Goal: Information Seeking & Learning: Learn about a topic

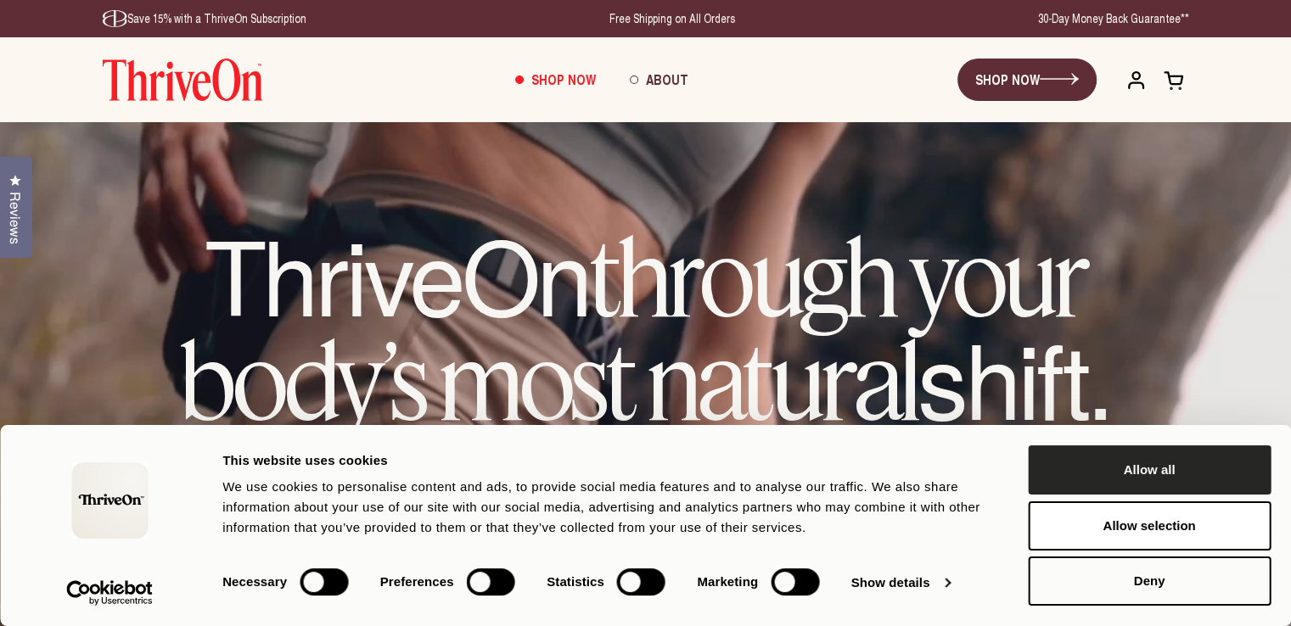
click at [1118, 466] on button "Allow all" at bounding box center [1149, 470] width 243 height 49
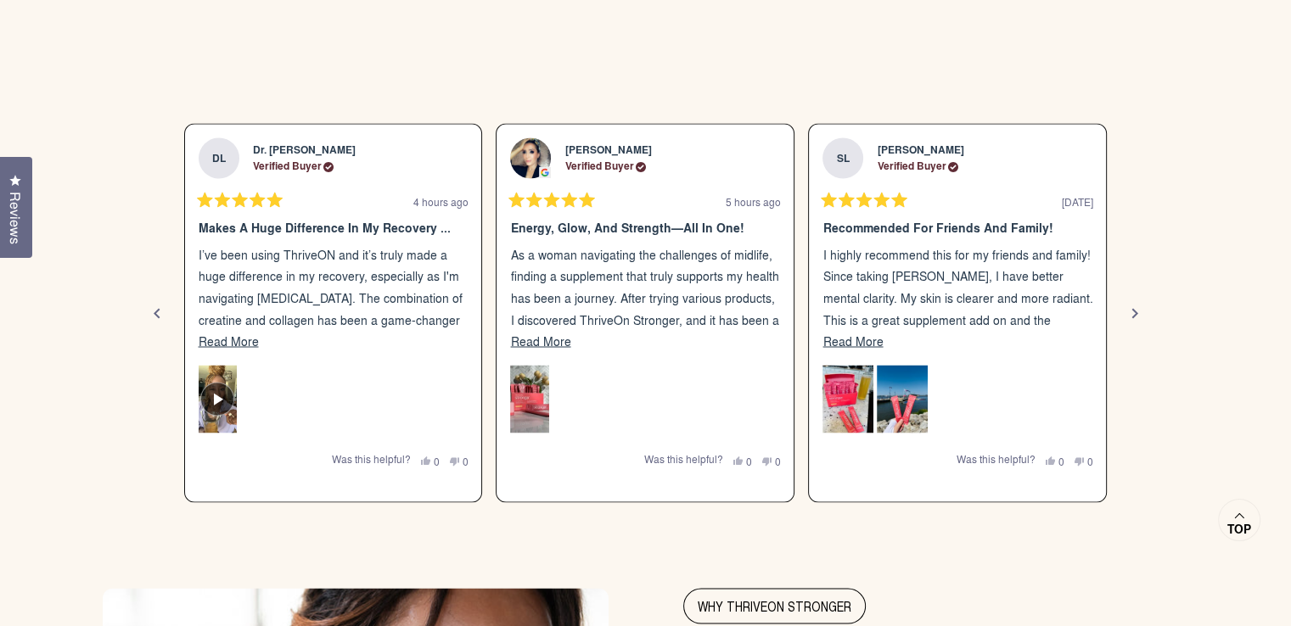
scroll to position [2900, 0]
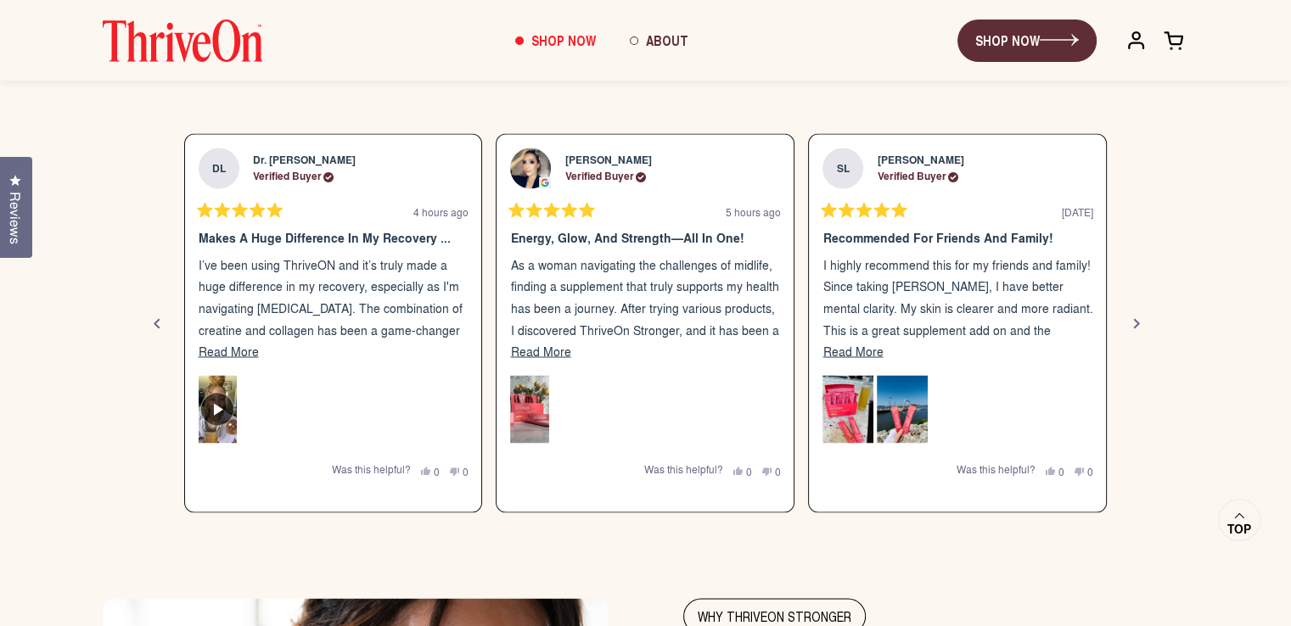
click at [1133, 322] on div "Next" at bounding box center [1136, 323] width 20 height 20
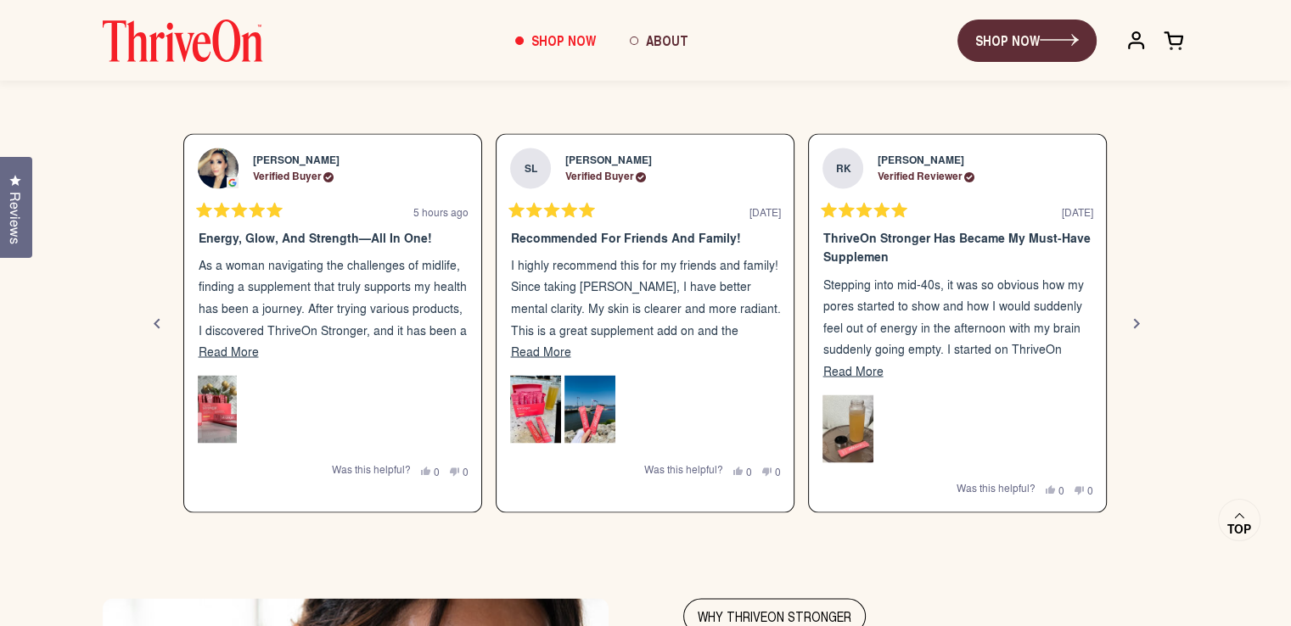
click at [1133, 322] on div "Next" at bounding box center [1136, 323] width 20 height 20
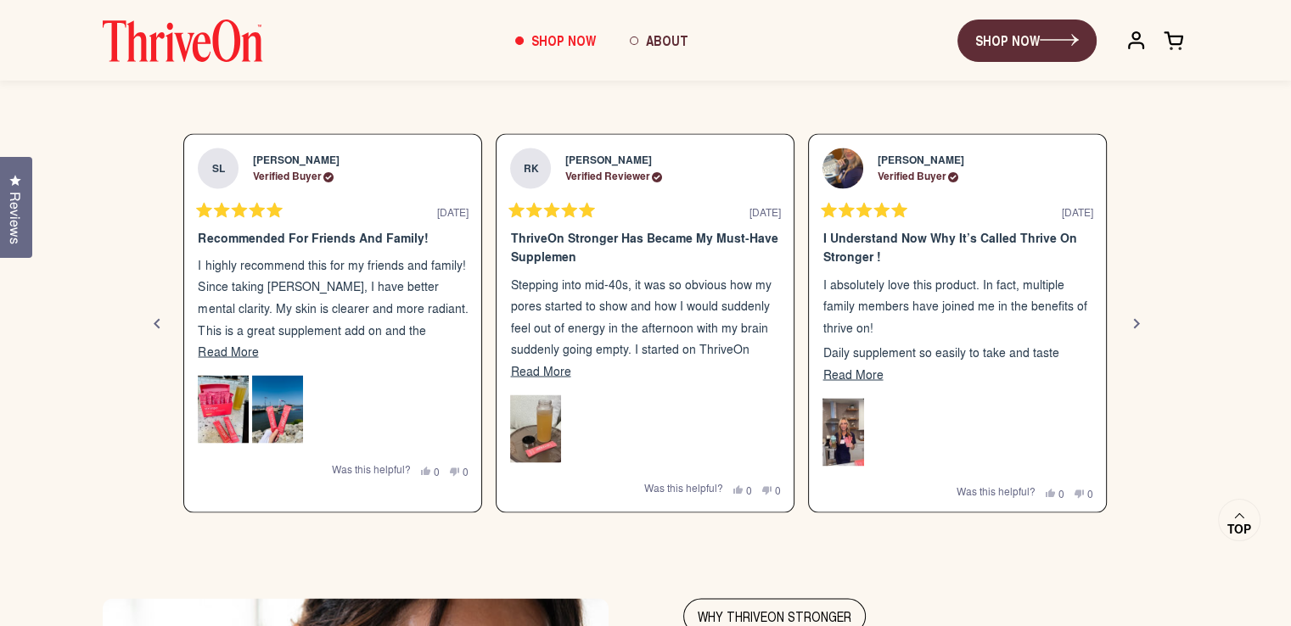
click at [1133, 322] on div "Next" at bounding box center [1136, 323] width 20 height 20
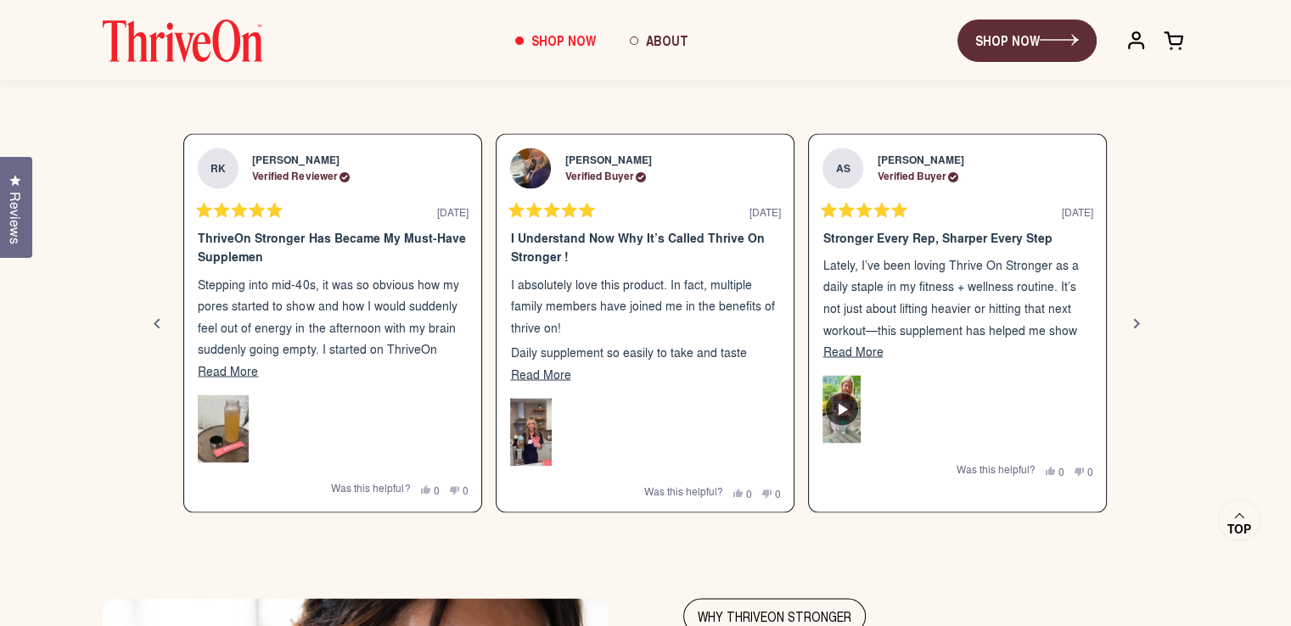
click at [1133, 322] on div "Next" at bounding box center [1136, 323] width 20 height 20
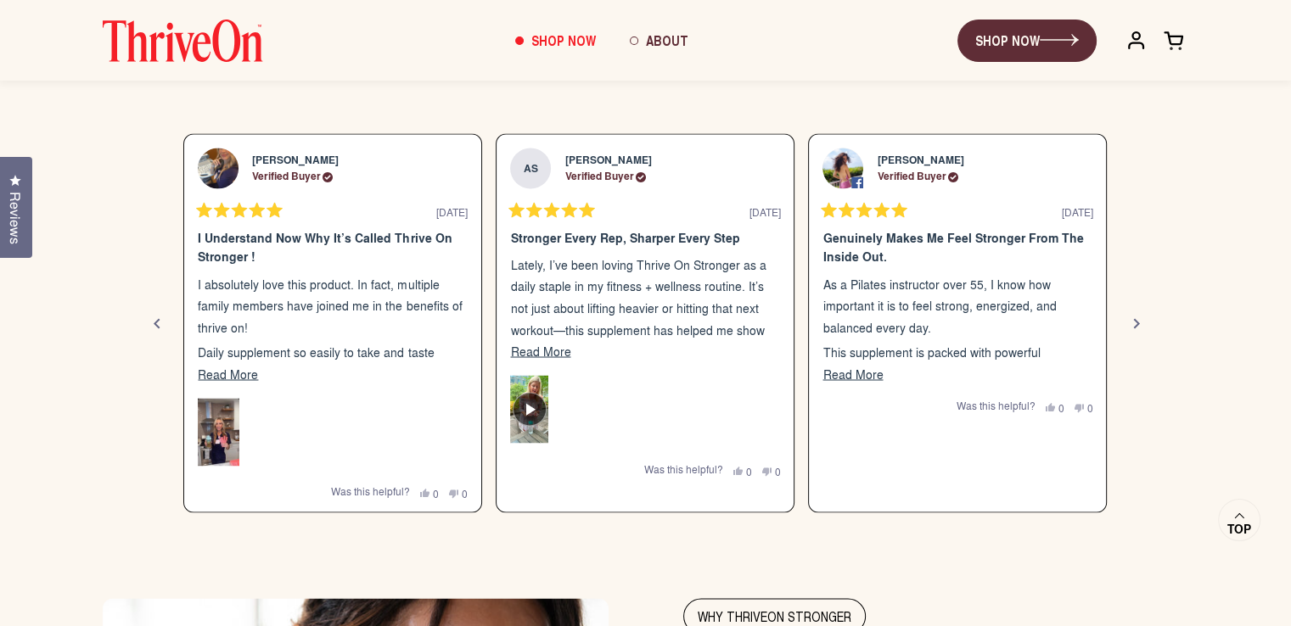
click at [1133, 322] on div "Next" at bounding box center [1136, 323] width 20 height 20
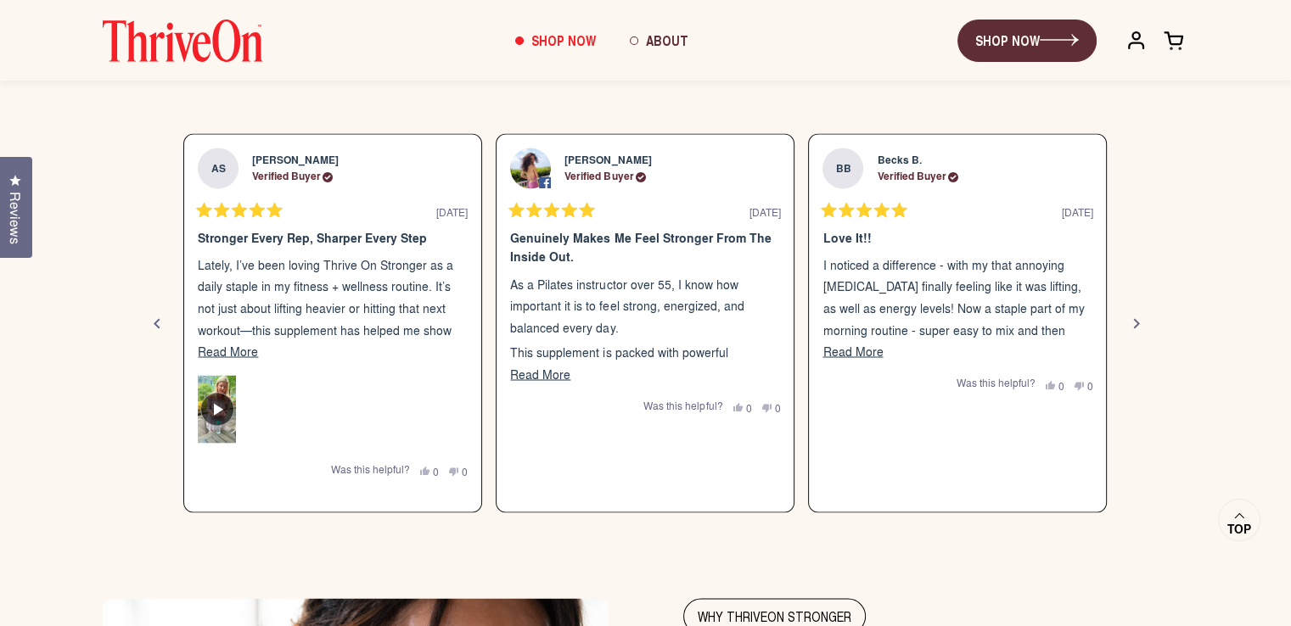
click at [1133, 322] on div "Next" at bounding box center [1136, 323] width 20 height 20
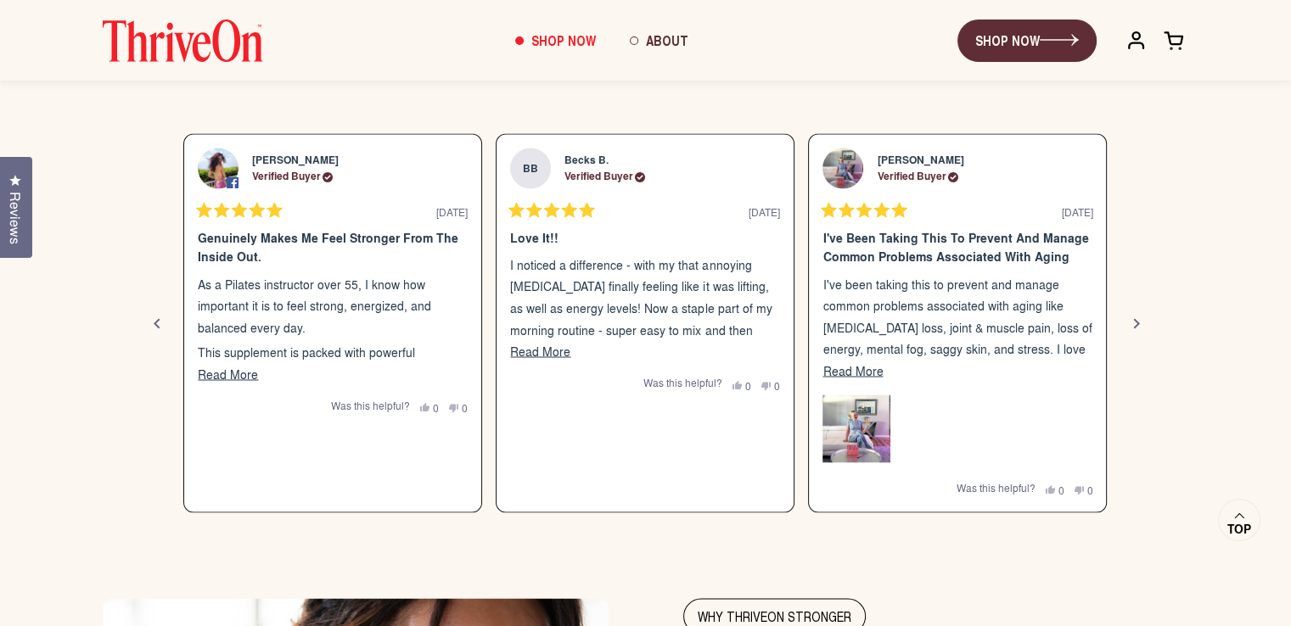
click at [1133, 322] on div "Next" at bounding box center [1136, 323] width 20 height 20
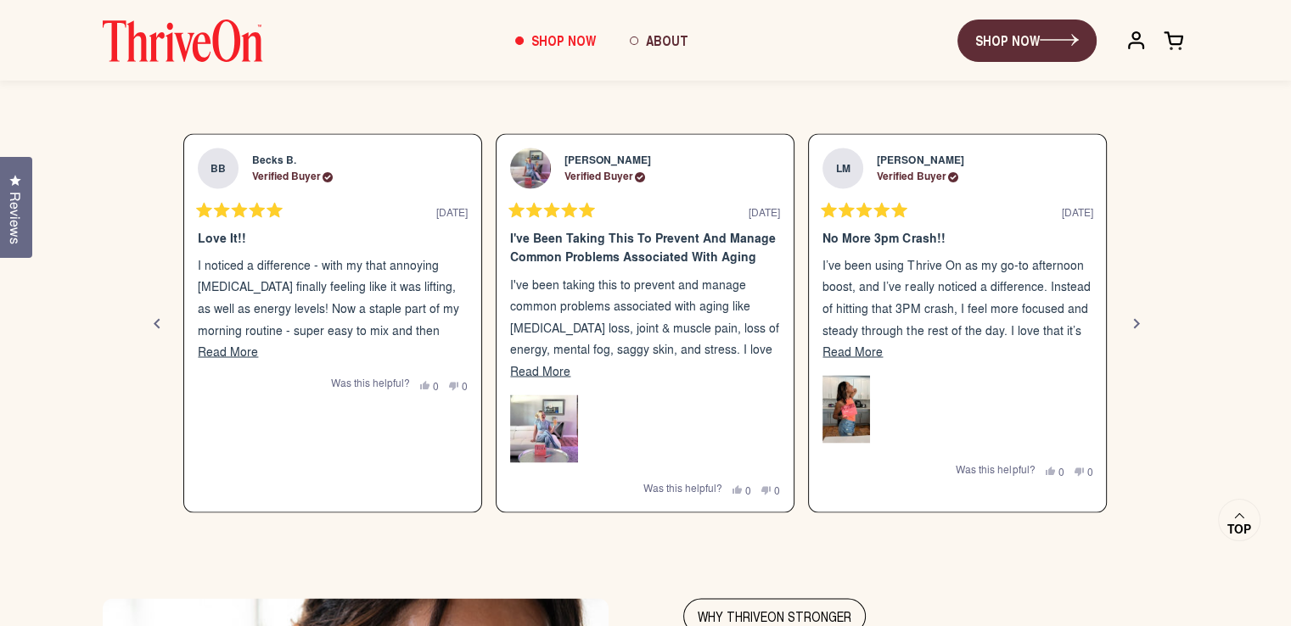
click at [1133, 322] on div "Next" at bounding box center [1136, 323] width 20 height 20
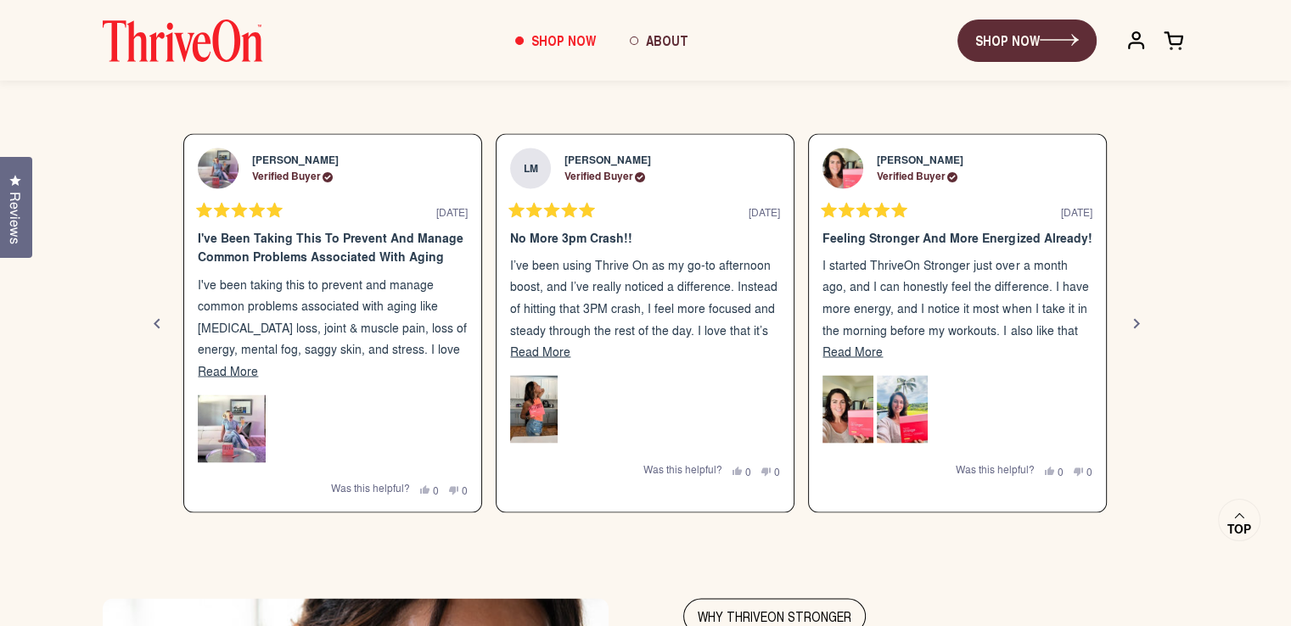
click at [1133, 322] on div "Next" at bounding box center [1136, 323] width 20 height 20
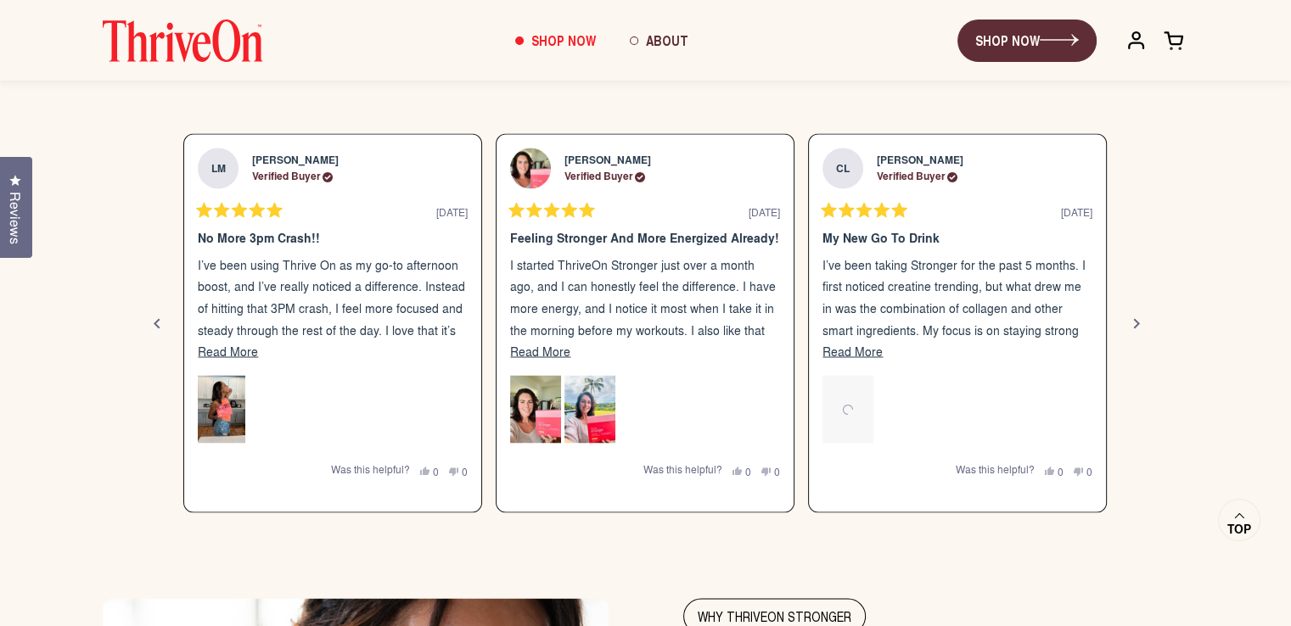
click at [1133, 322] on div "Next" at bounding box center [1136, 323] width 20 height 20
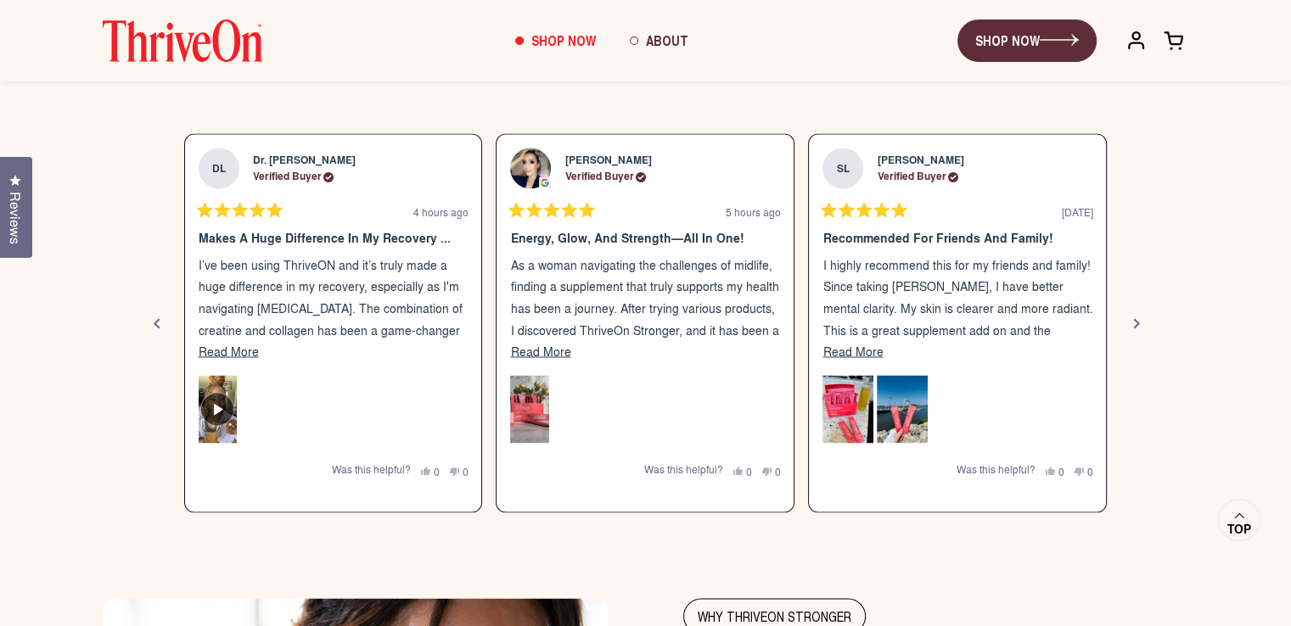
click at [1133, 322] on div "Next" at bounding box center [1136, 323] width 20 height 20
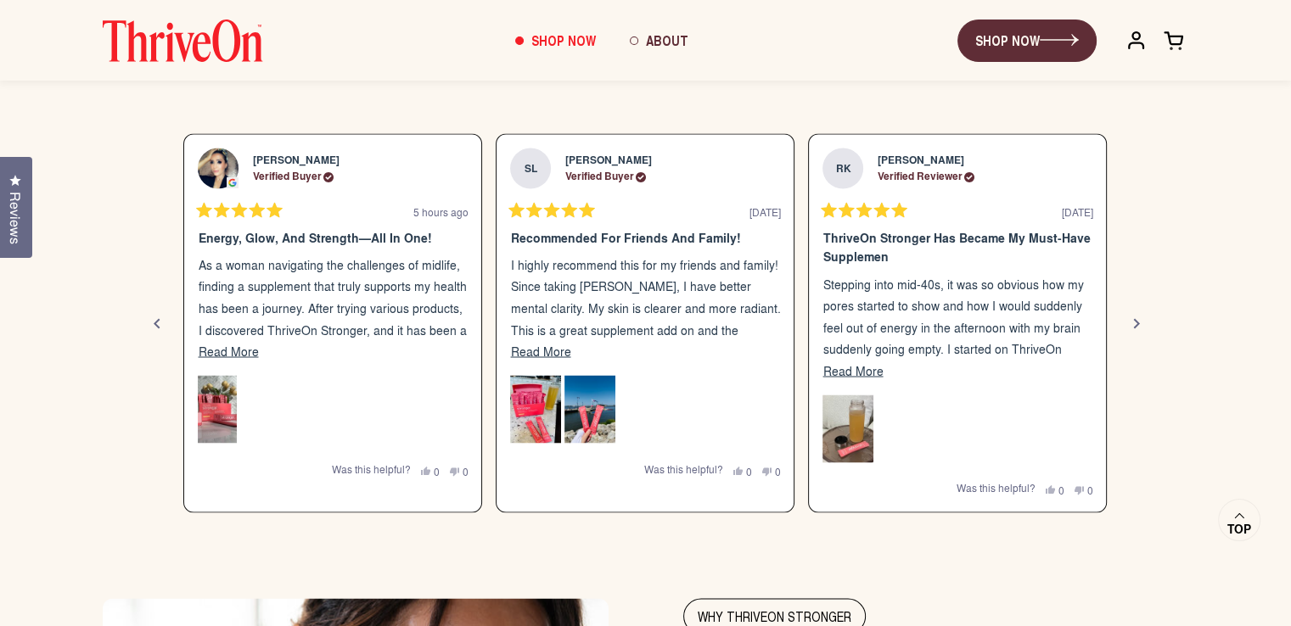
click at [1133, 322] on div "Next" at bounding box center [1136, 323] width 20 height 20
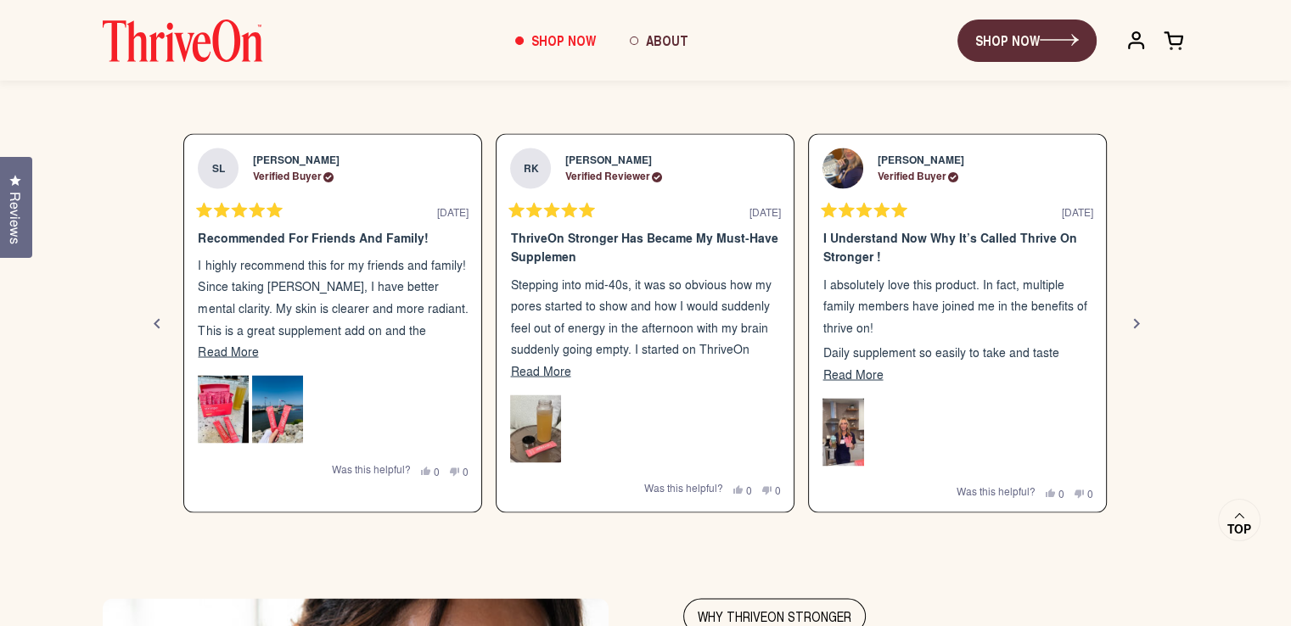
click at [1133, 322] on div "Next" at bounding box center [1136, 323] width 20 height 20
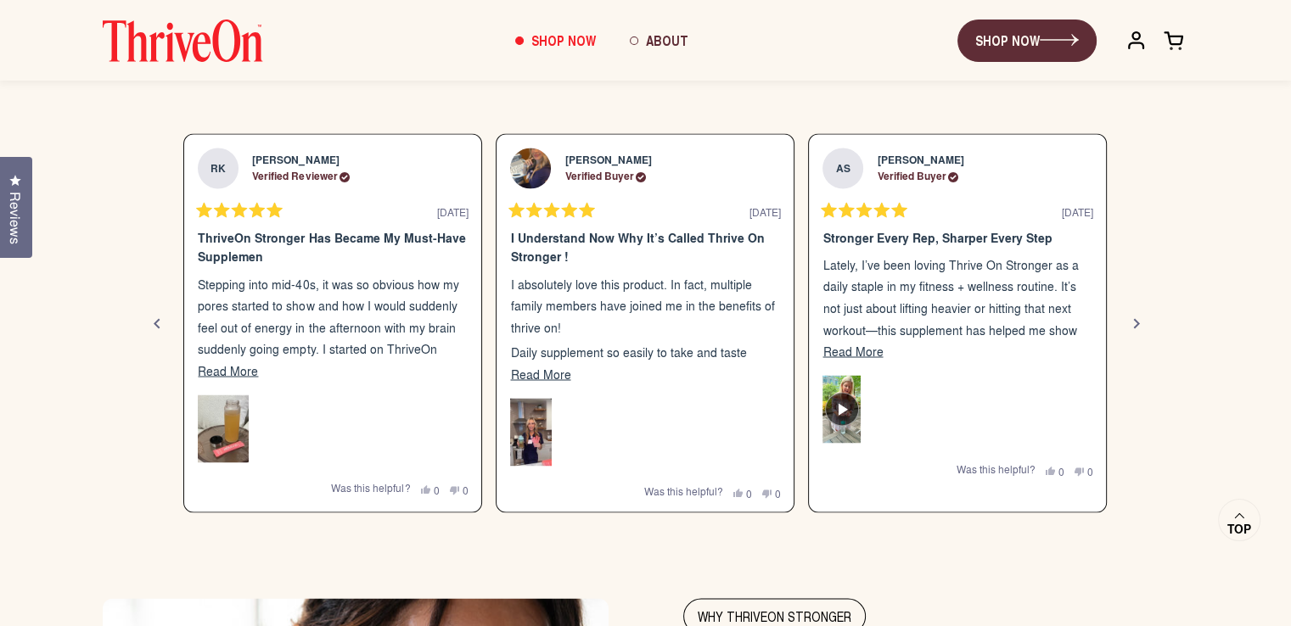
click at [1133, 322] on div "Next" at bounding box center [1136, 323] width 20 height 20
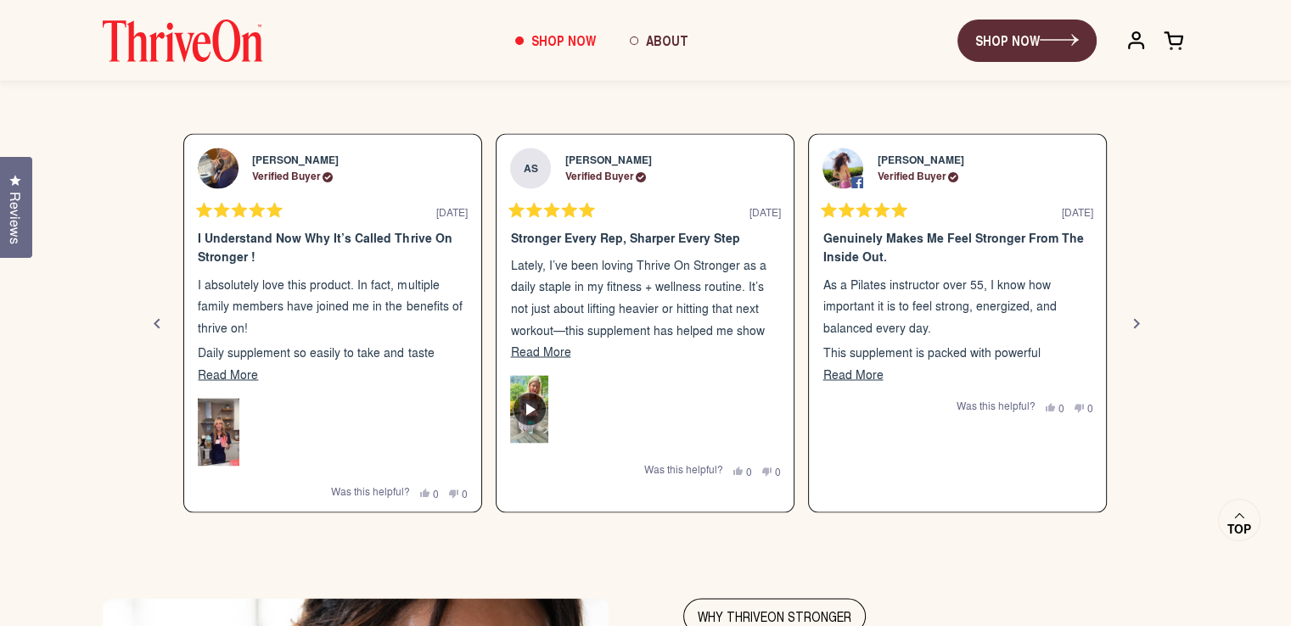
click at [1133, 322] on div "Next" at bounding box center [1136, 323] width 20 height 20
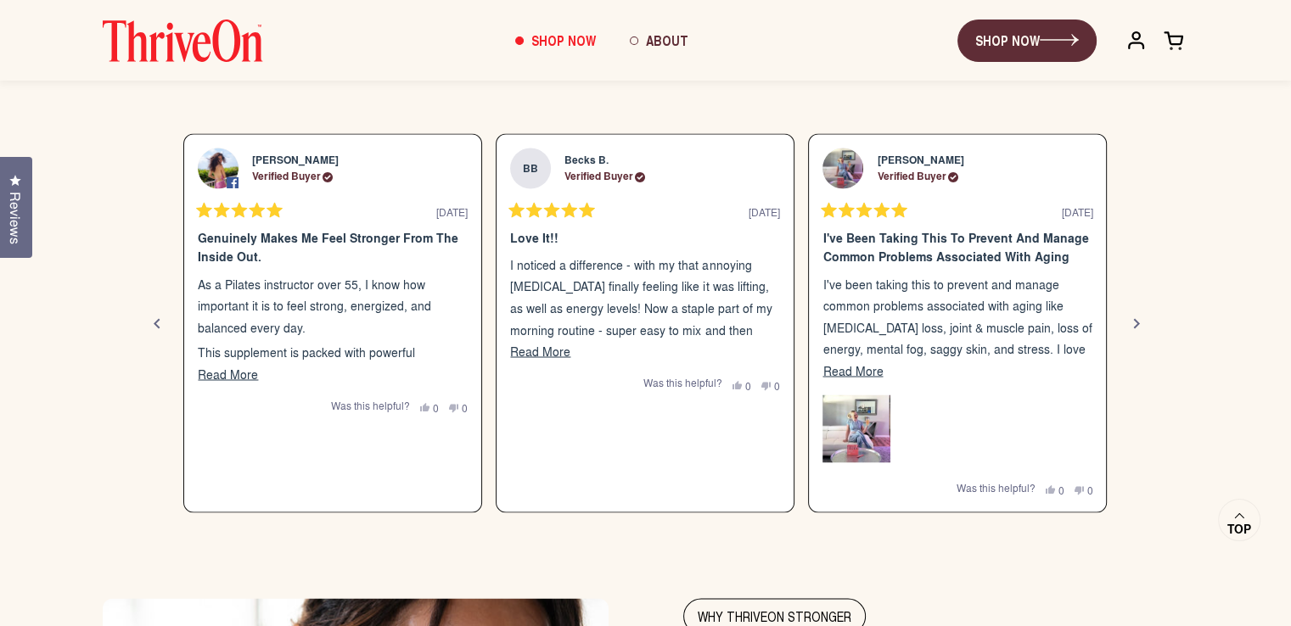
click at [1133, 322] on div "Next" at bounding box center [1136, 323] width 20 height 20
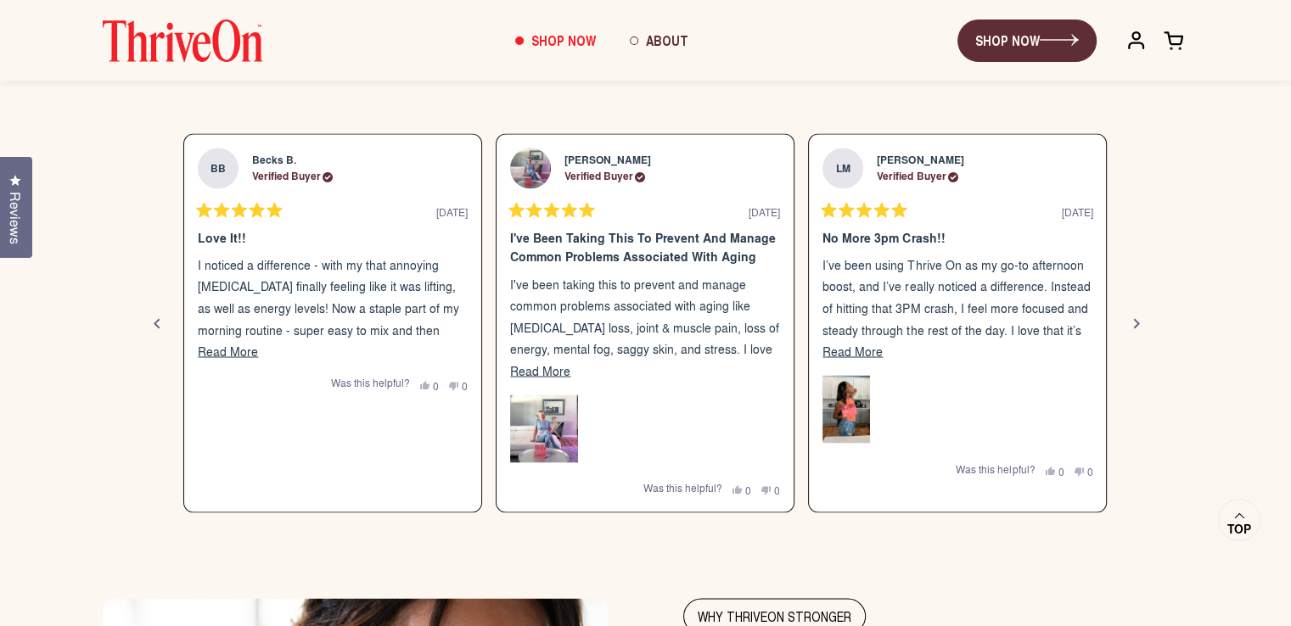
click at [1133, 322] on div "Next" at bounding box center [1136, 323] width 20 height 20
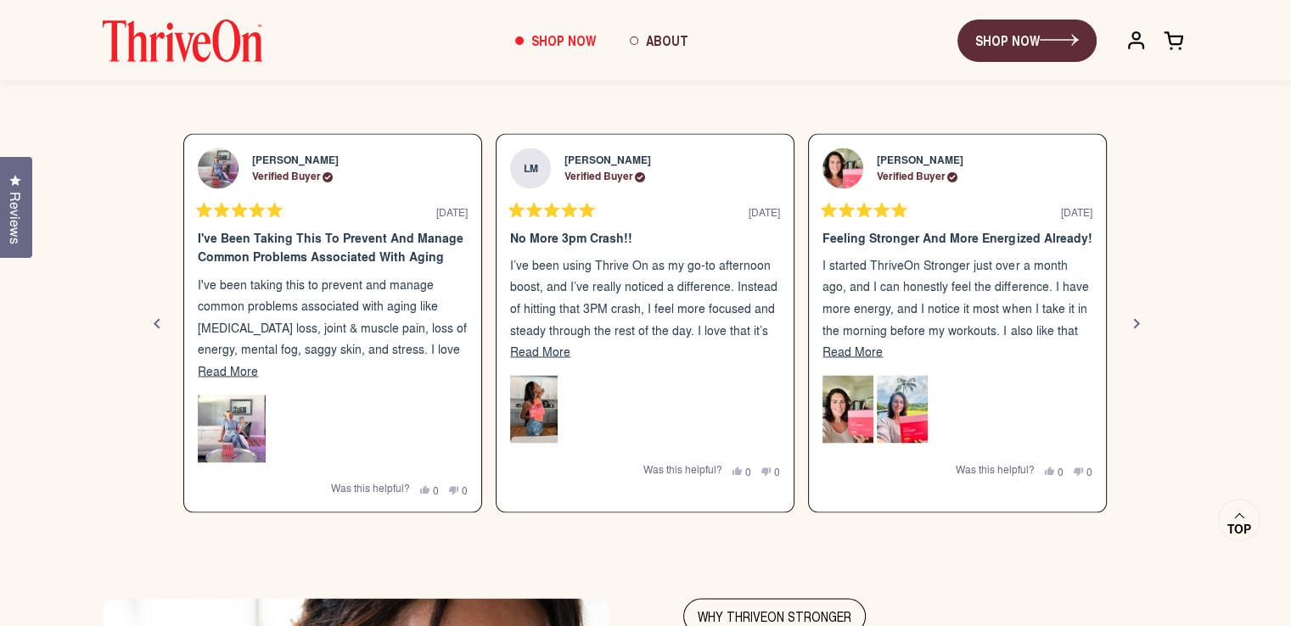
click at [1133, 322] on div "Next" at bounding box center [1136, 323] width 20 height 20
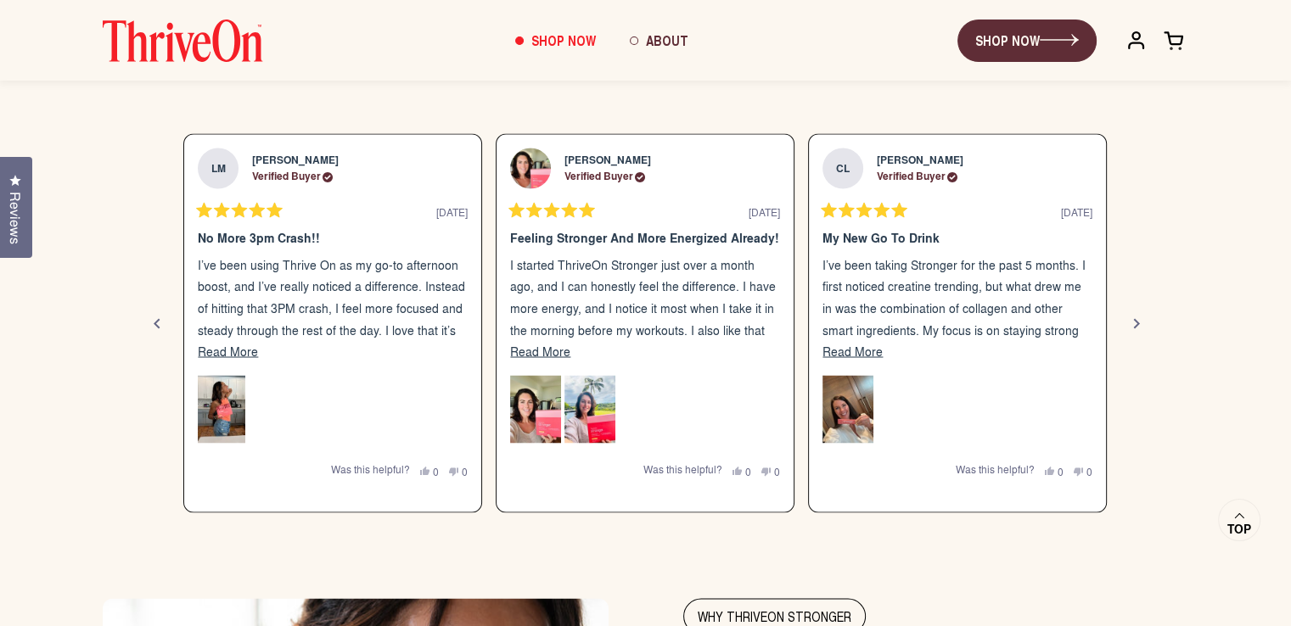
click at [1133, 322] on div "Next" at bounding box center [1136, 323] width 20 height 20
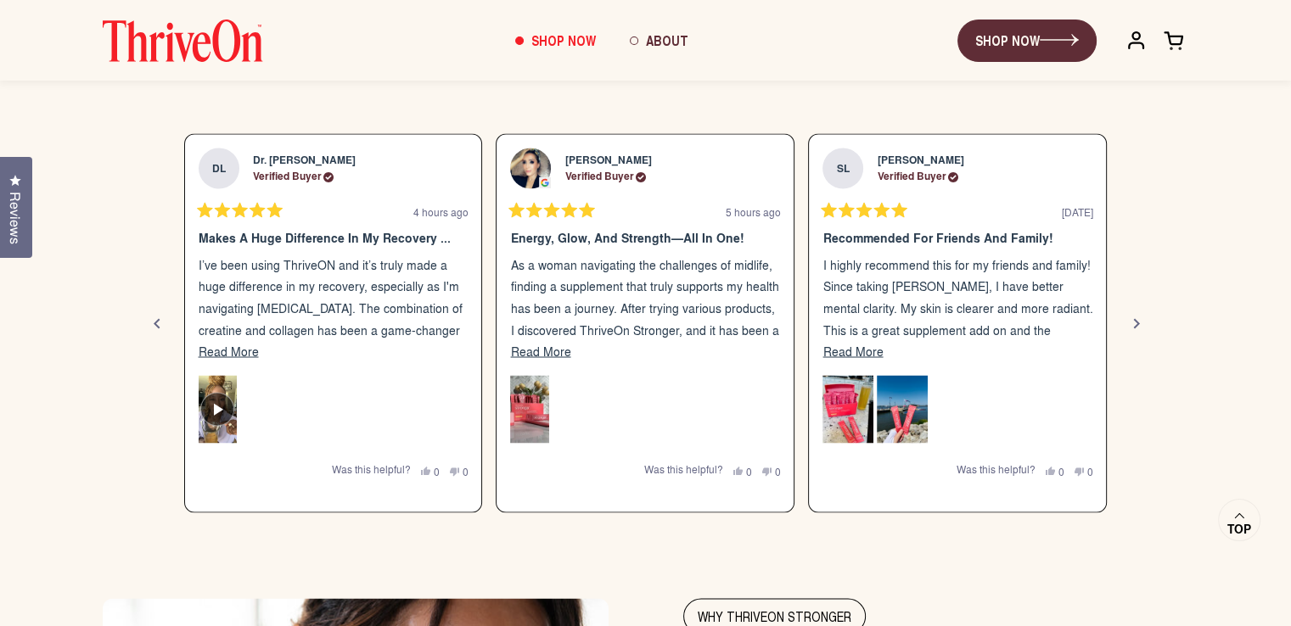
click at [1133, 322] on div "Next" at bounding box center [1136, 323] width 20 height 20
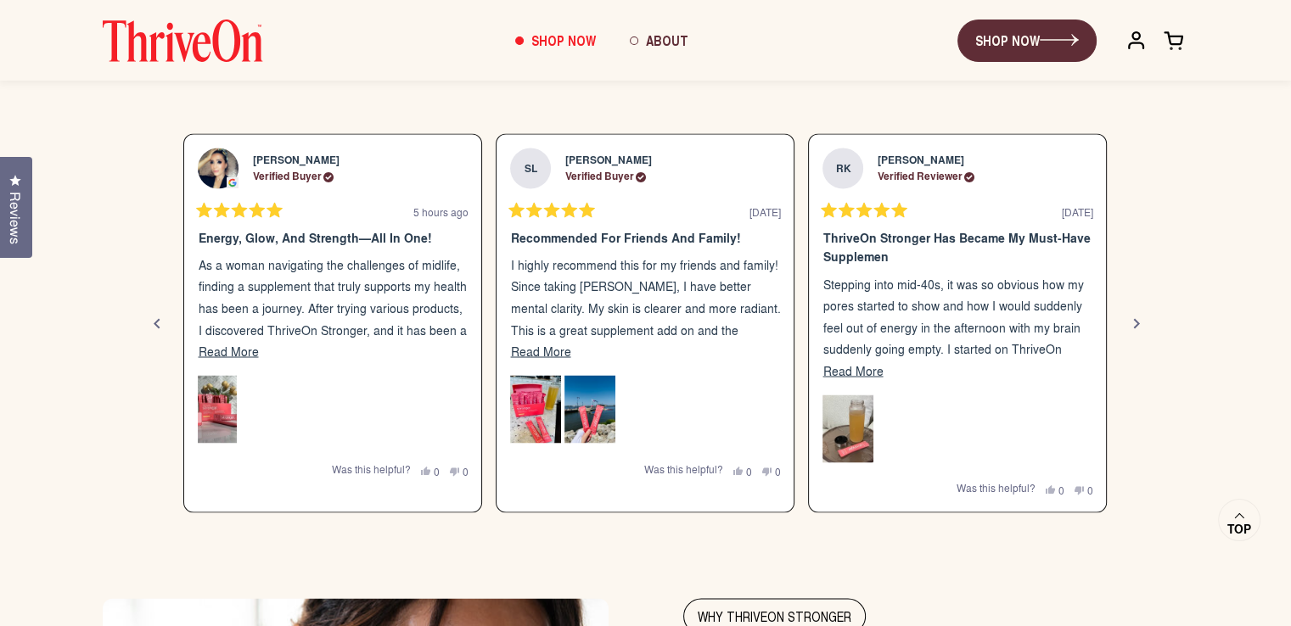
click at [1133, 322] on div "Next" at bounding box center [1136, 323] width 20 height 20
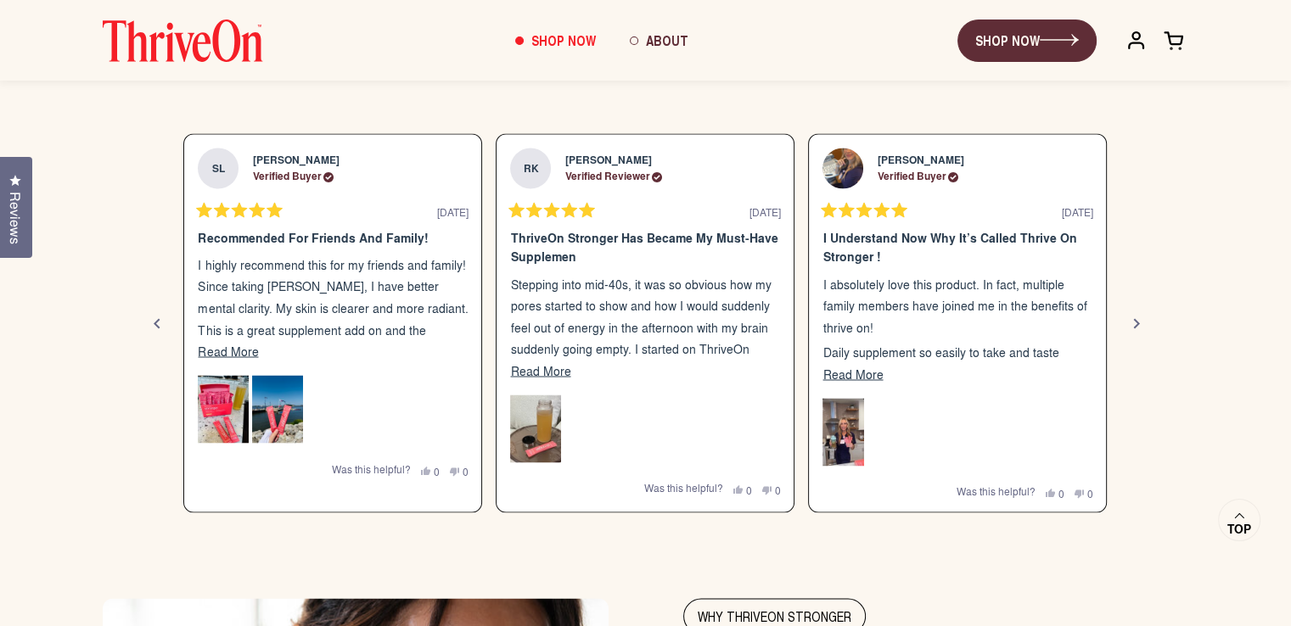
click at [1133, 322] on div "Next" at bounding box center [1136, 323] width 20 height 20
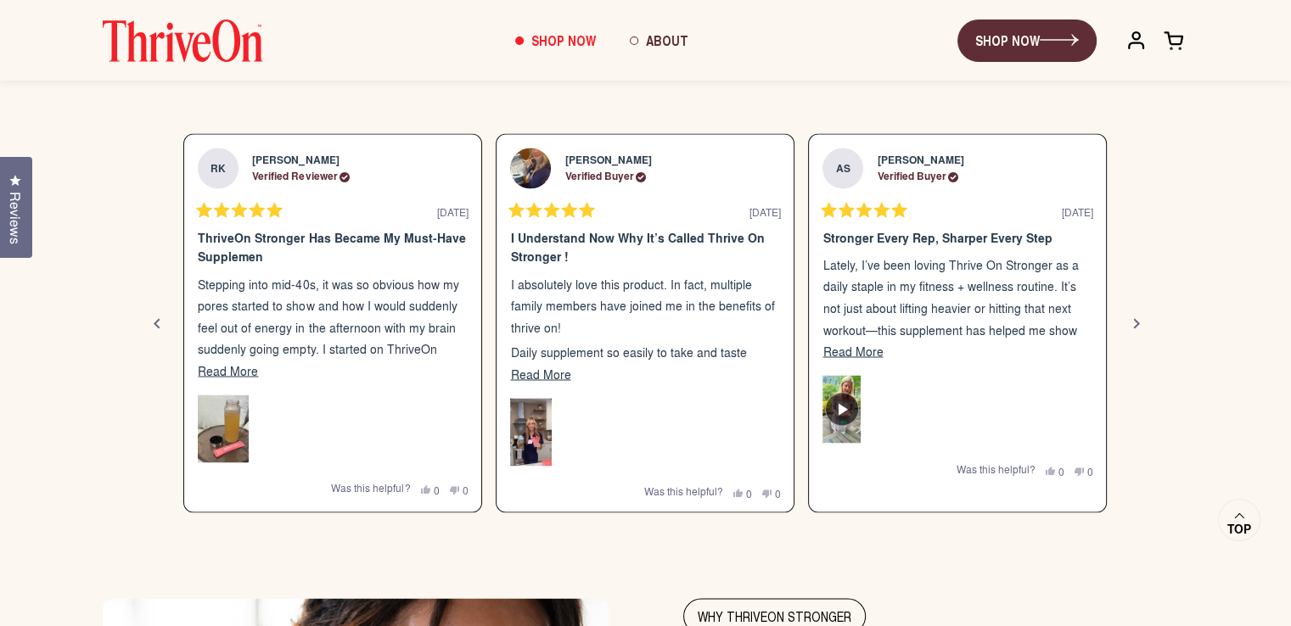
click at [1133, 322] on div "Next" at bounding box center [1136, 323] width 20 height 20
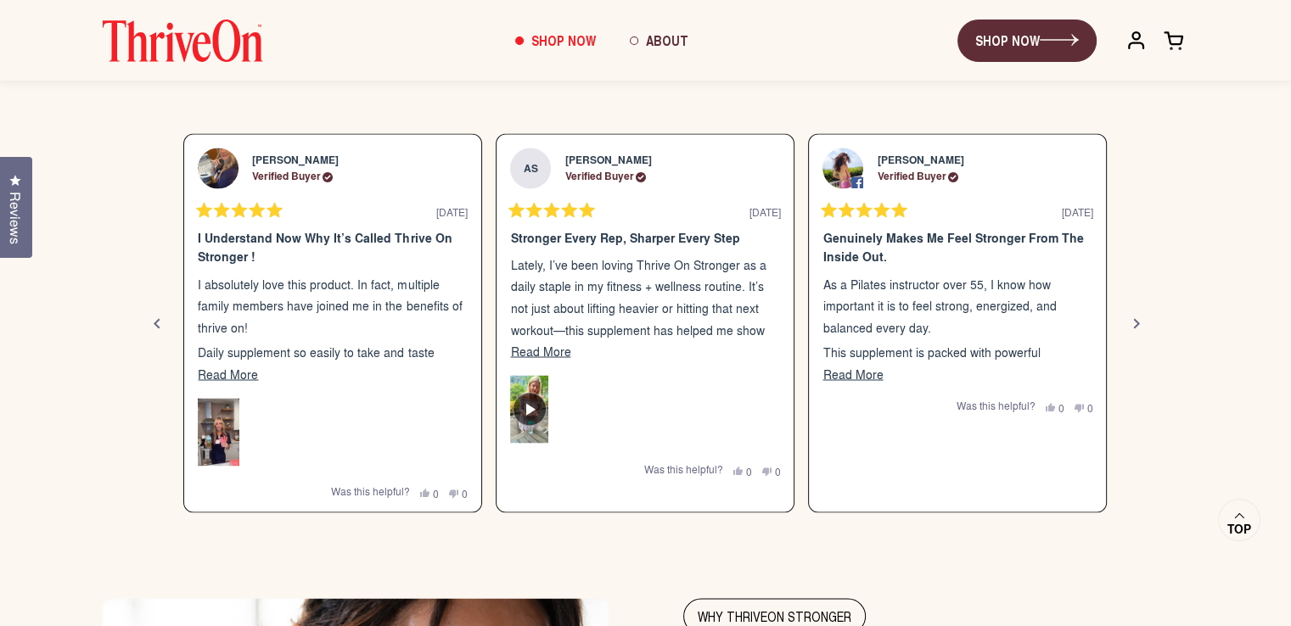
click at [1133, 322] on div "Next" at bounding box center [1136, 323] width 20 height 20
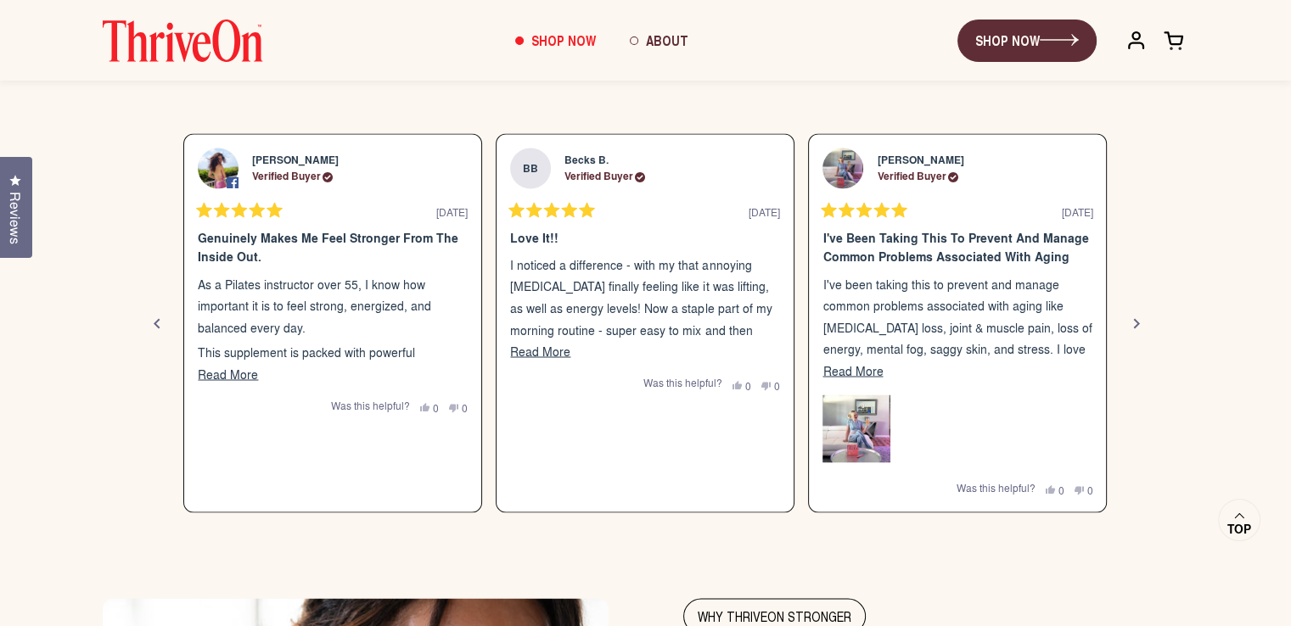
click at [1133, 322] on div "Next" at bounding box center [1136, 323] width 20 height 20
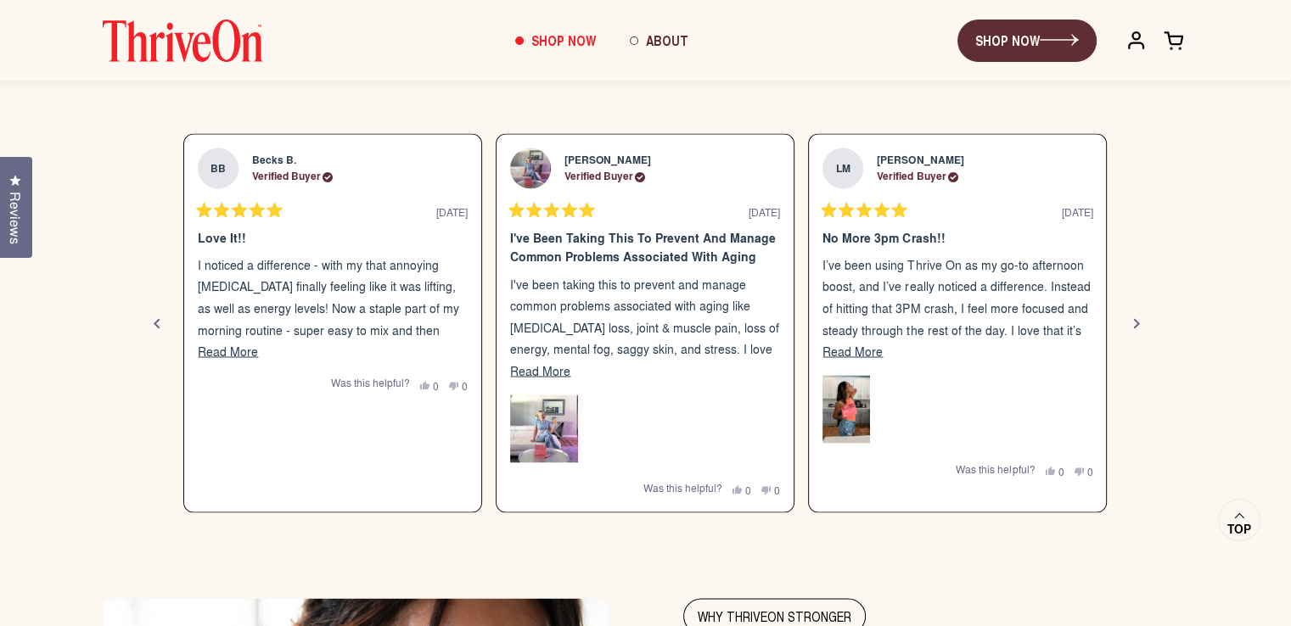
click at [1133, 322] on div "Next" at bounding box center [1136, 323] width 20 height 20
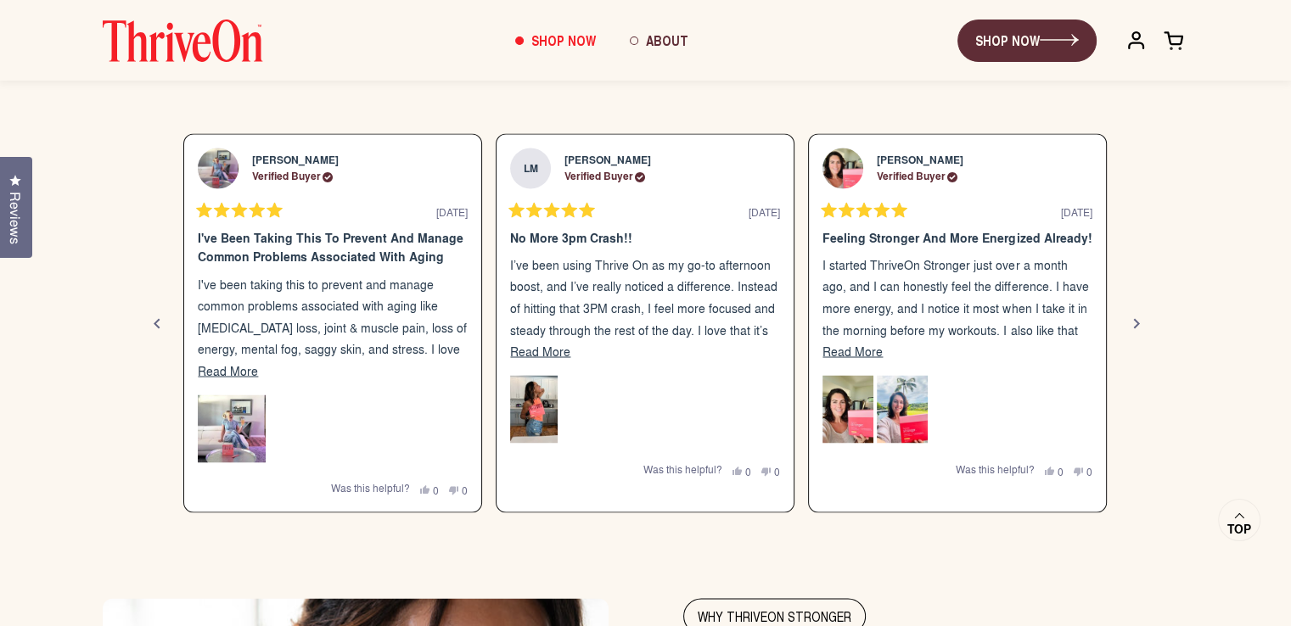
click at [1133, 322] on div "Next" at bounding box center [1136, 323] width 20 height 20
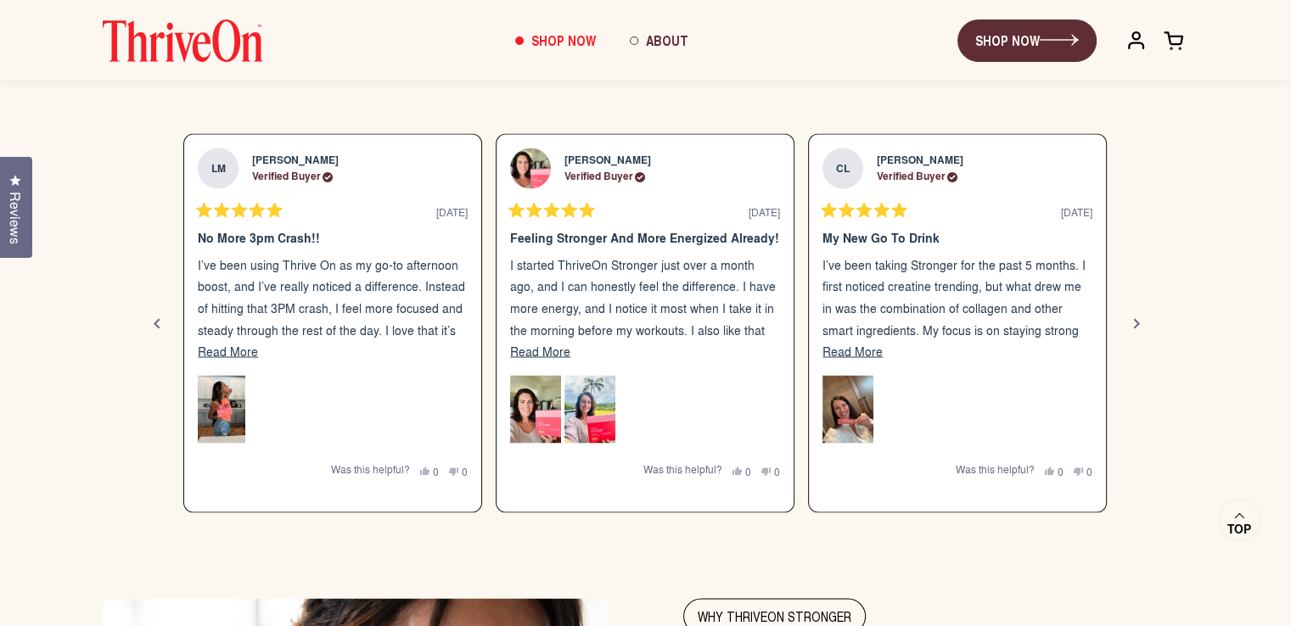
click at [1133, 322] on div "Next" at bounding box center [1136, 323] width 20 height 20
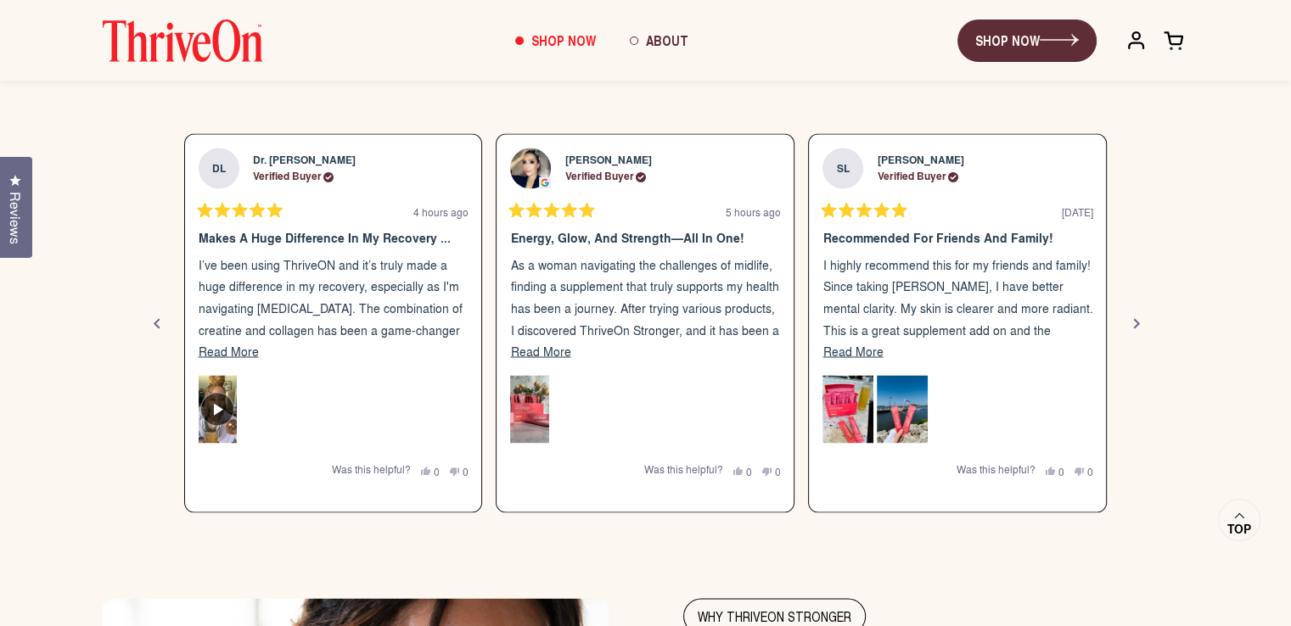
click at [1133, 322] on div "Next" at bounding box center [1136, 323] width 20 height 20
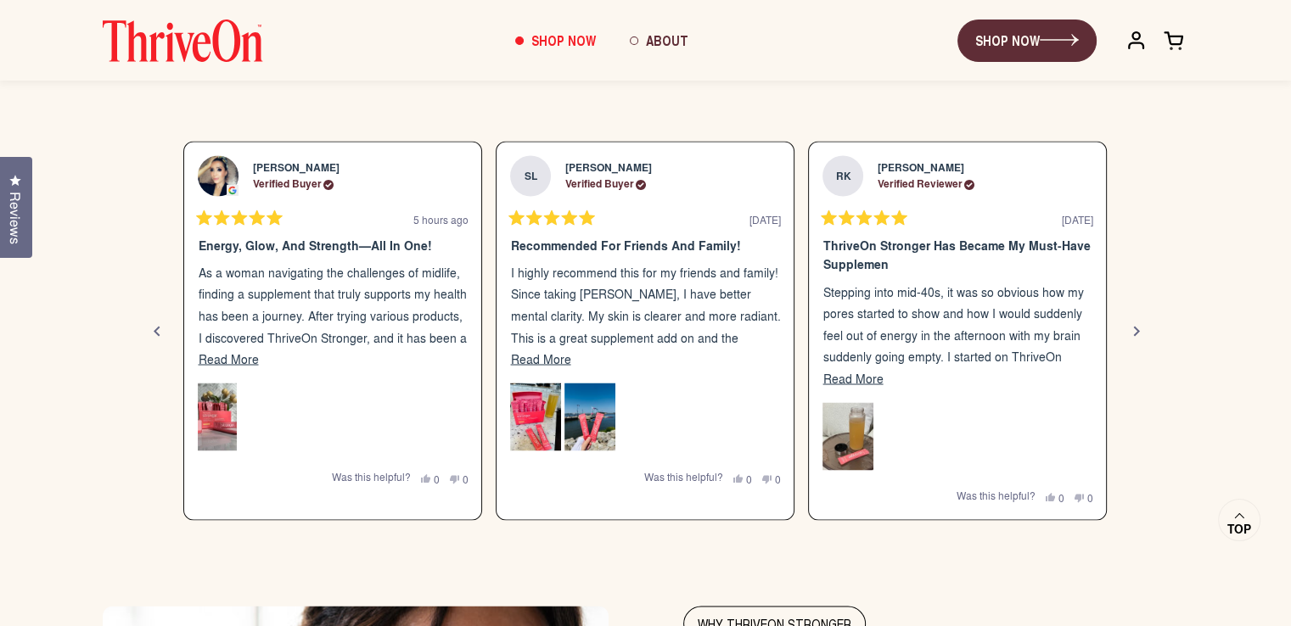
scroll to position [2885, 0]
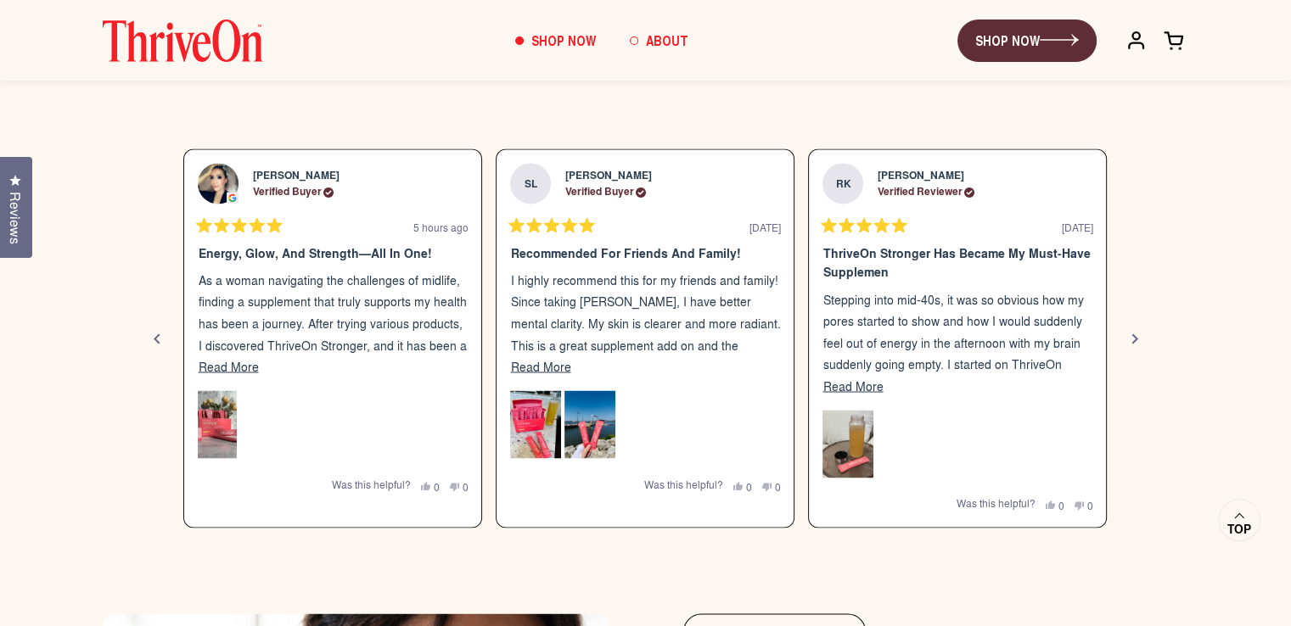
click at [656, 36] on span "About" at bounding box center [667, 41] width 42 height 20
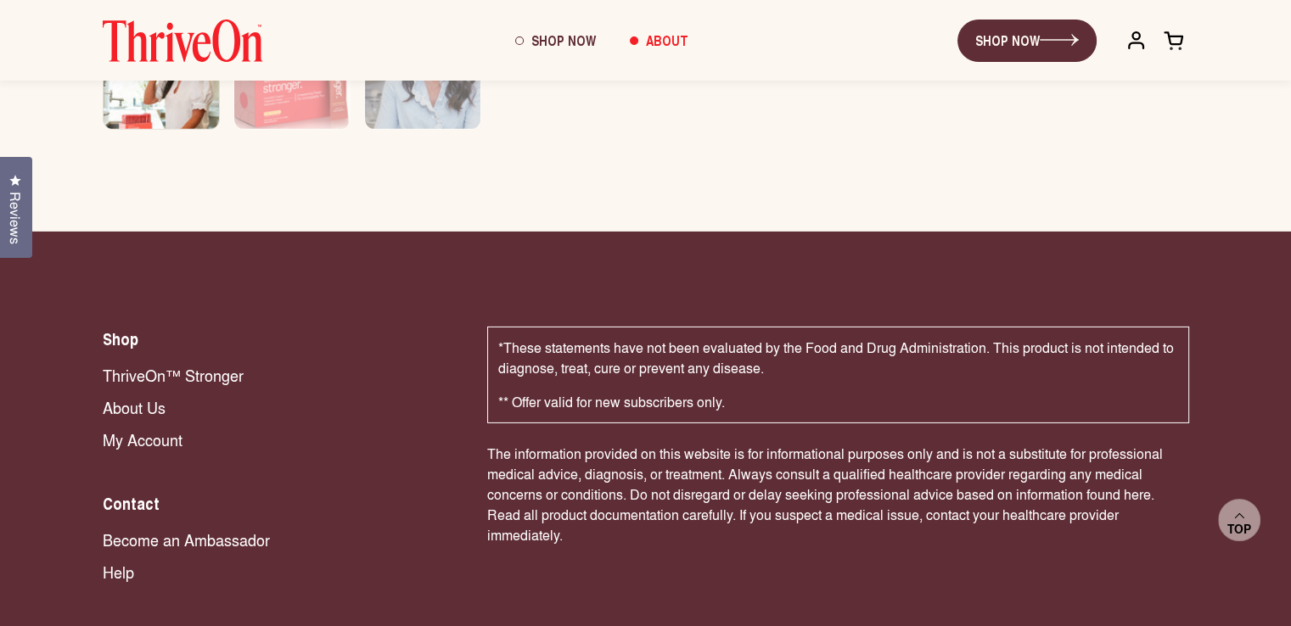
scroll to position [5493, 0]
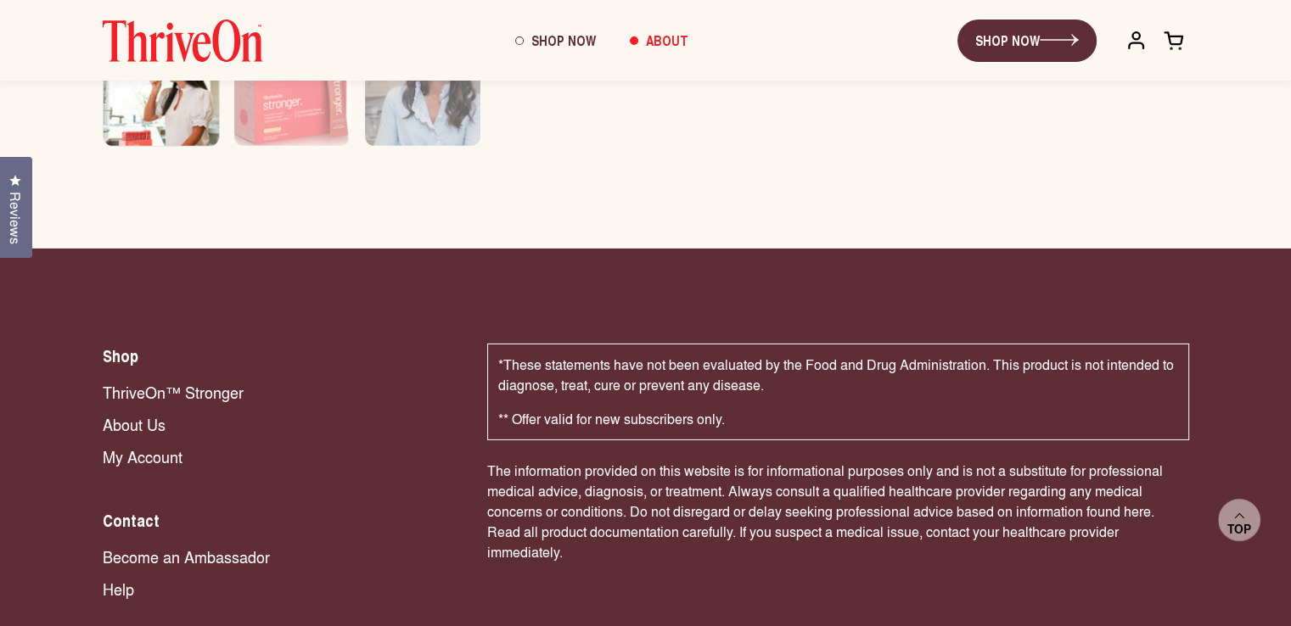
click at [174, 546] on link "Become an Ambassador" at bounding box center [278, 557] width 351 height 22
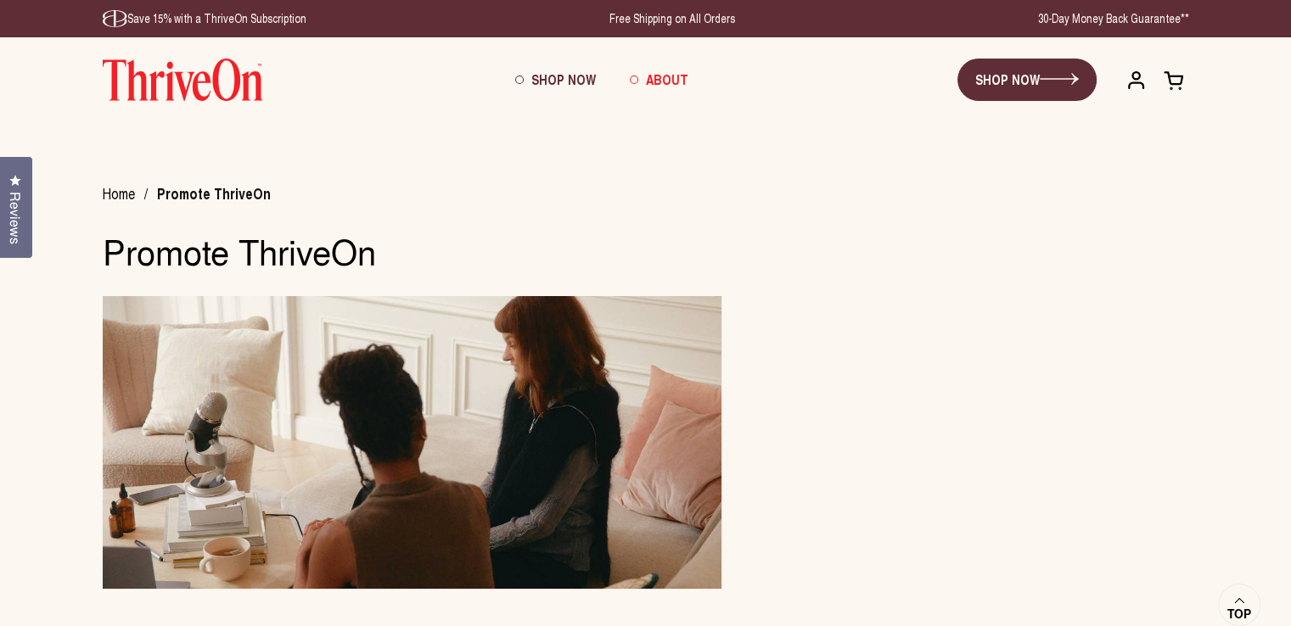
click at [635, 78] on link "About" at bounding box center [659, 80] width 93 height 46
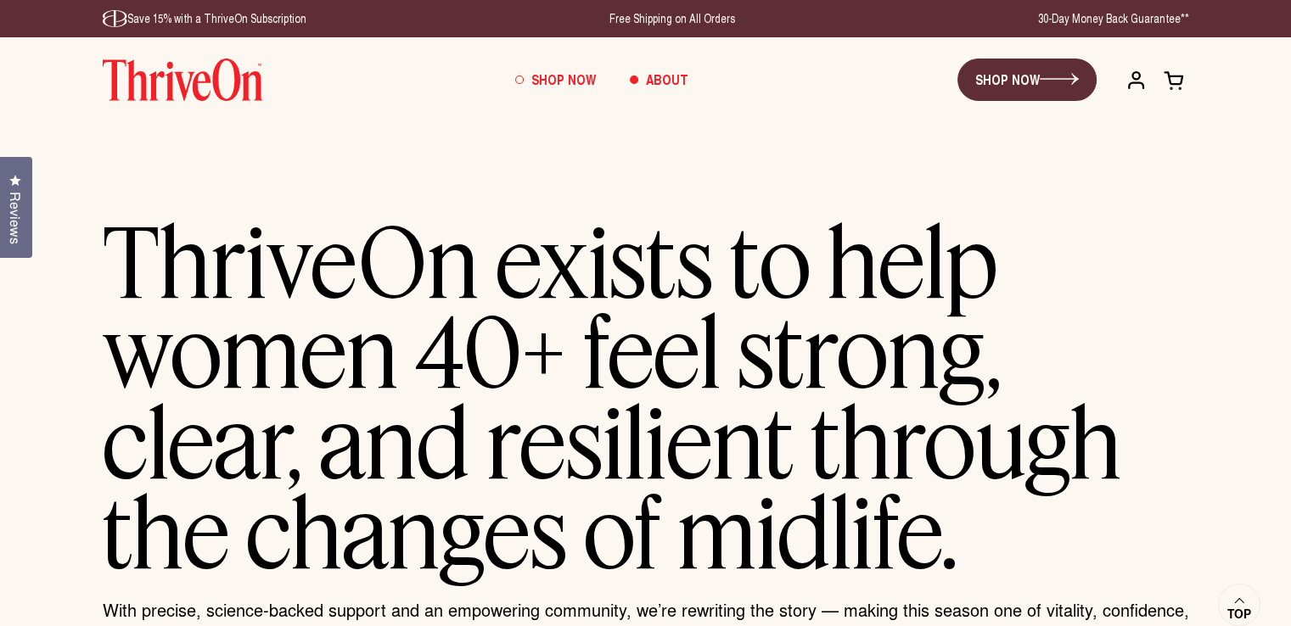
click at [547, 77] on span "Shop Now" at bounding box center [563, 80] width 65 height 20
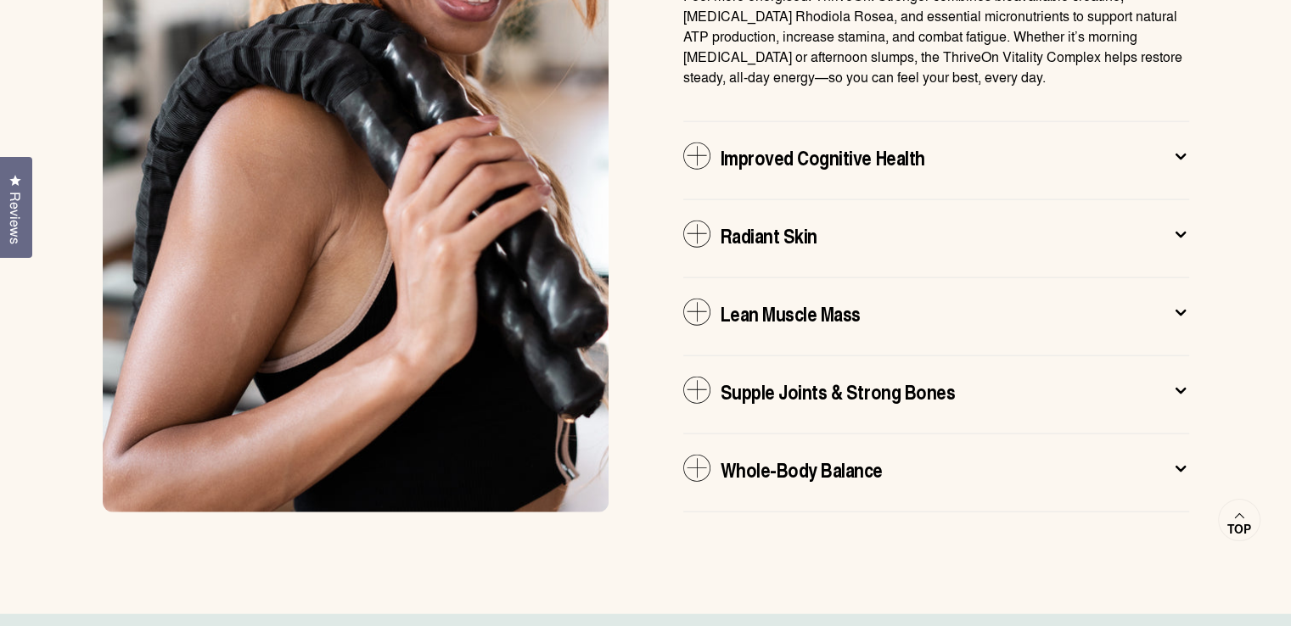
scroll to position [3772, 0]
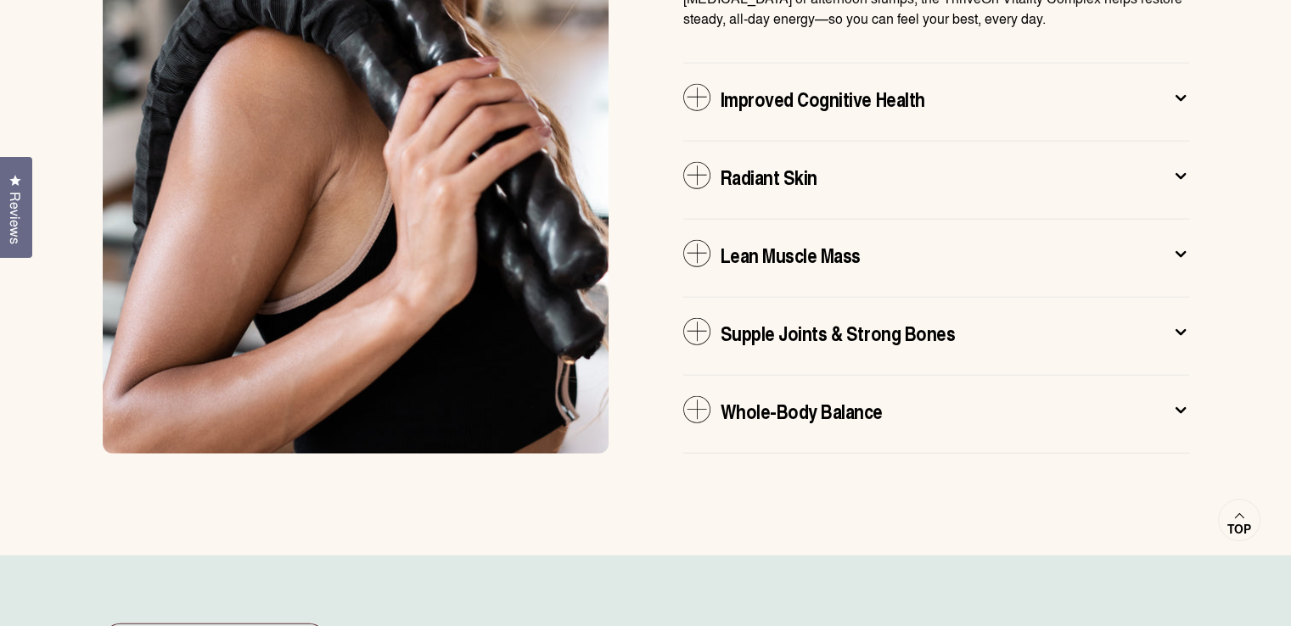
click at [1179, 175] on icon at bounding box center [1181, 177] width 8 height 4
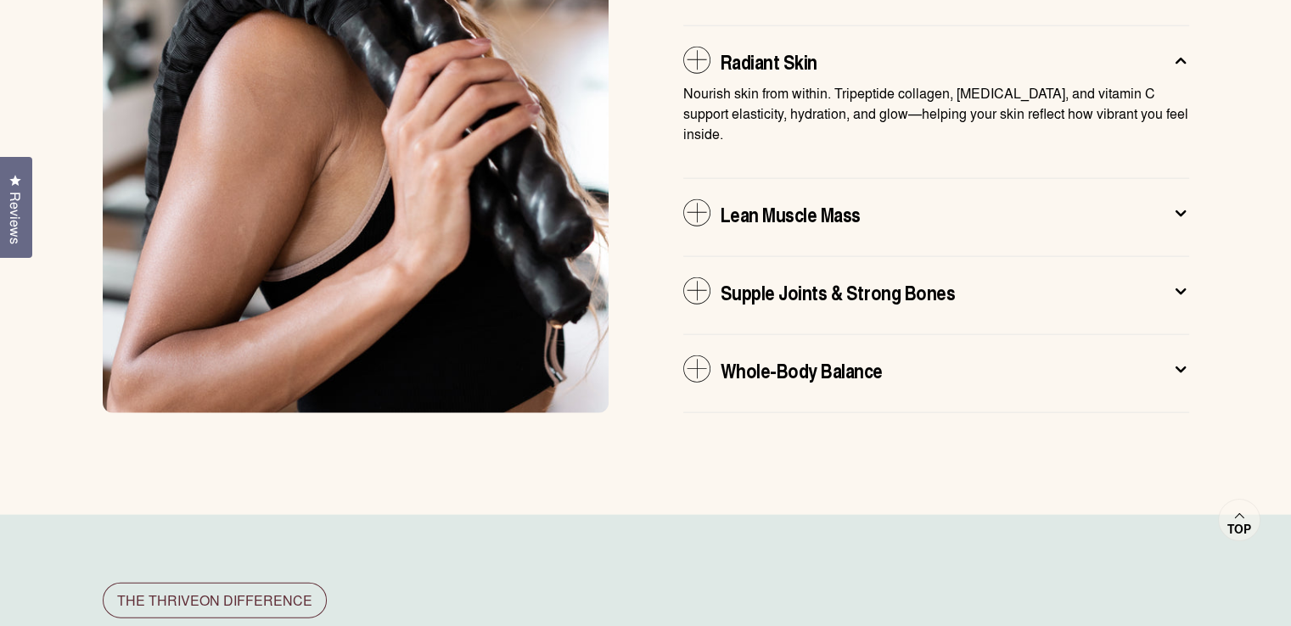
click at [1177, 205] on icon at bounding box center [1180, 214] width 17 height 18
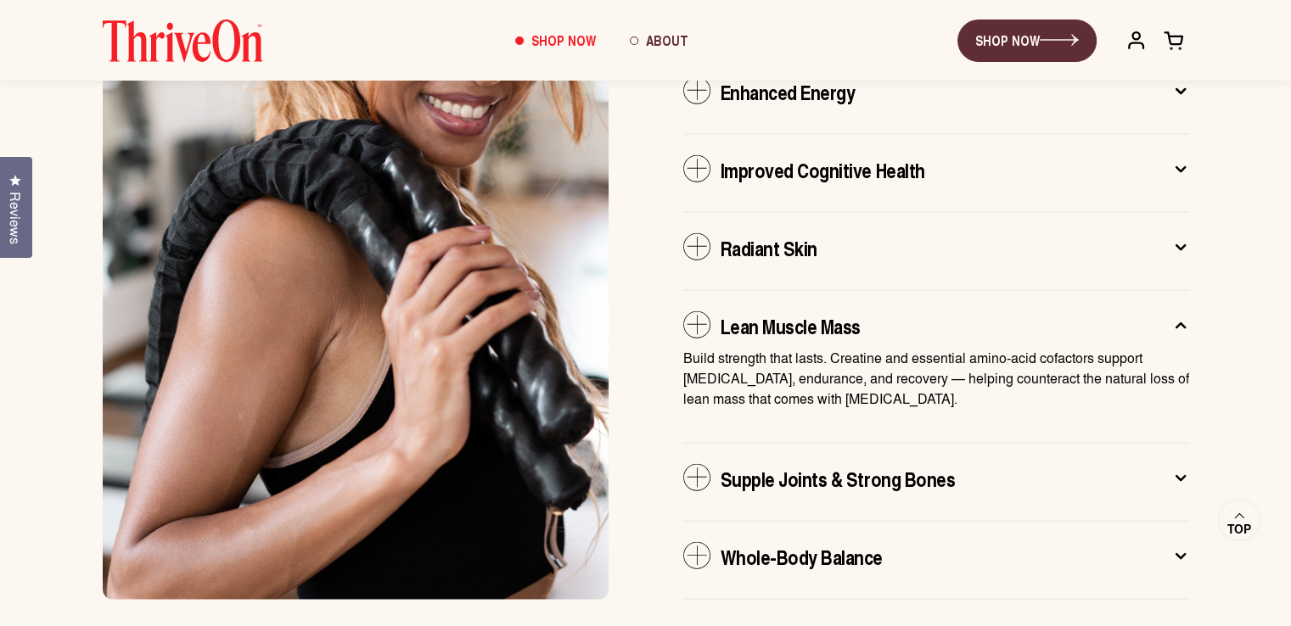
scroll to position [3572, 0]
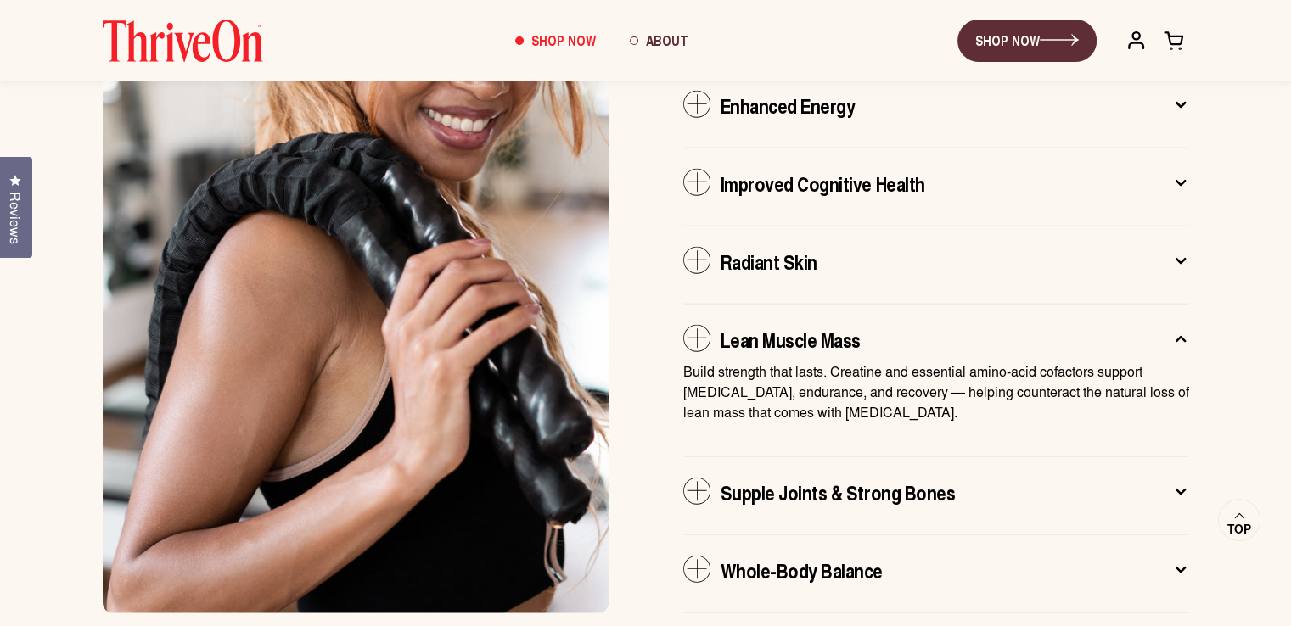
click at [1182, 182] on icon at bounding box center [1181, 184] width 8 height 4
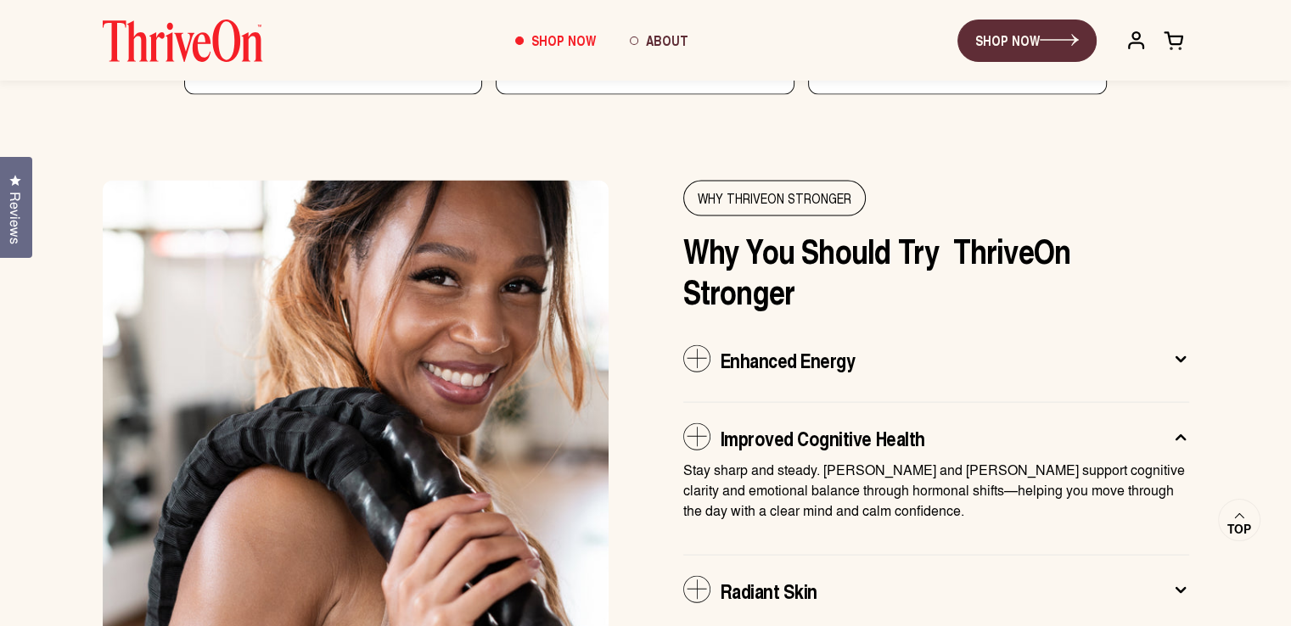
scroll to position [3317, 0]
click at [1181, 351] on icon at bounding box center [1180, 360] width 17 height 18
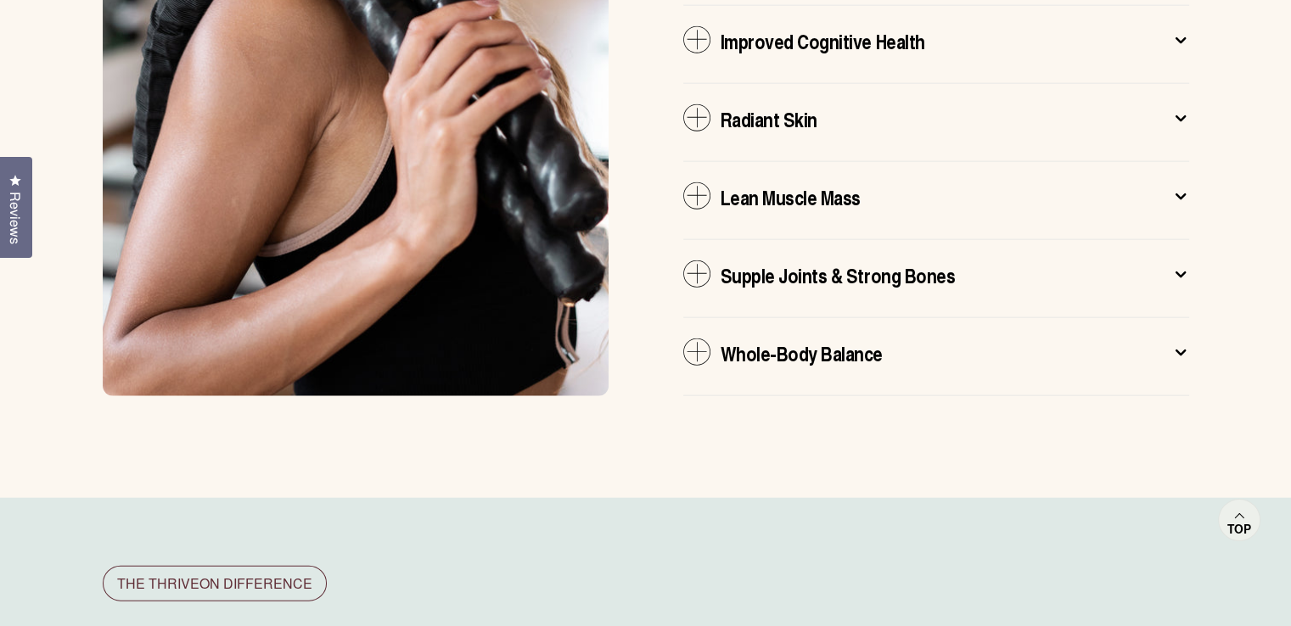
scroll to position [3833, 0]
